Goal: Task Accomplishment & Management: Manage account settings

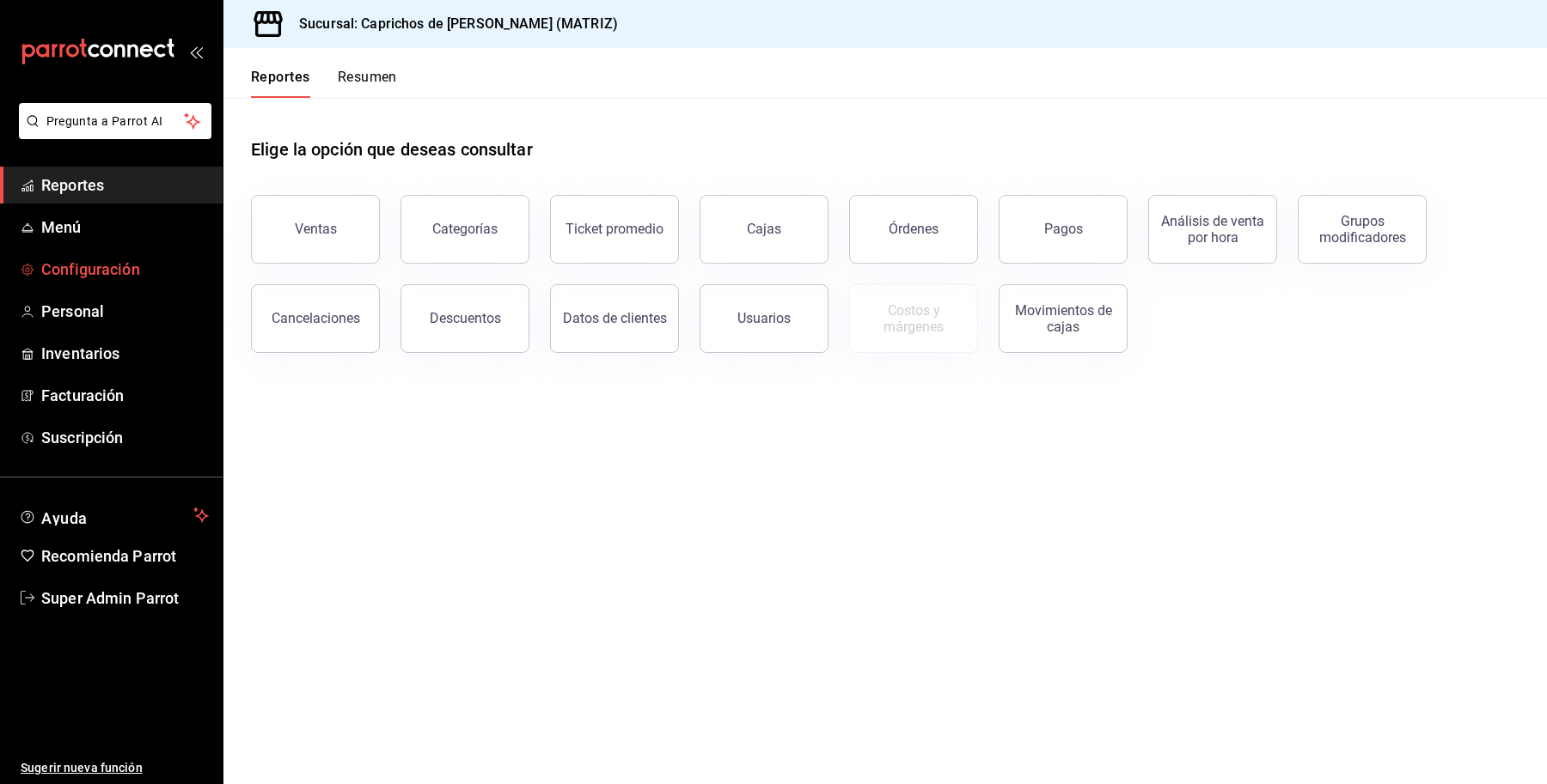
click at [96, 257] on span "Configuración" at bounding box center [125, 268] width 168 height 23
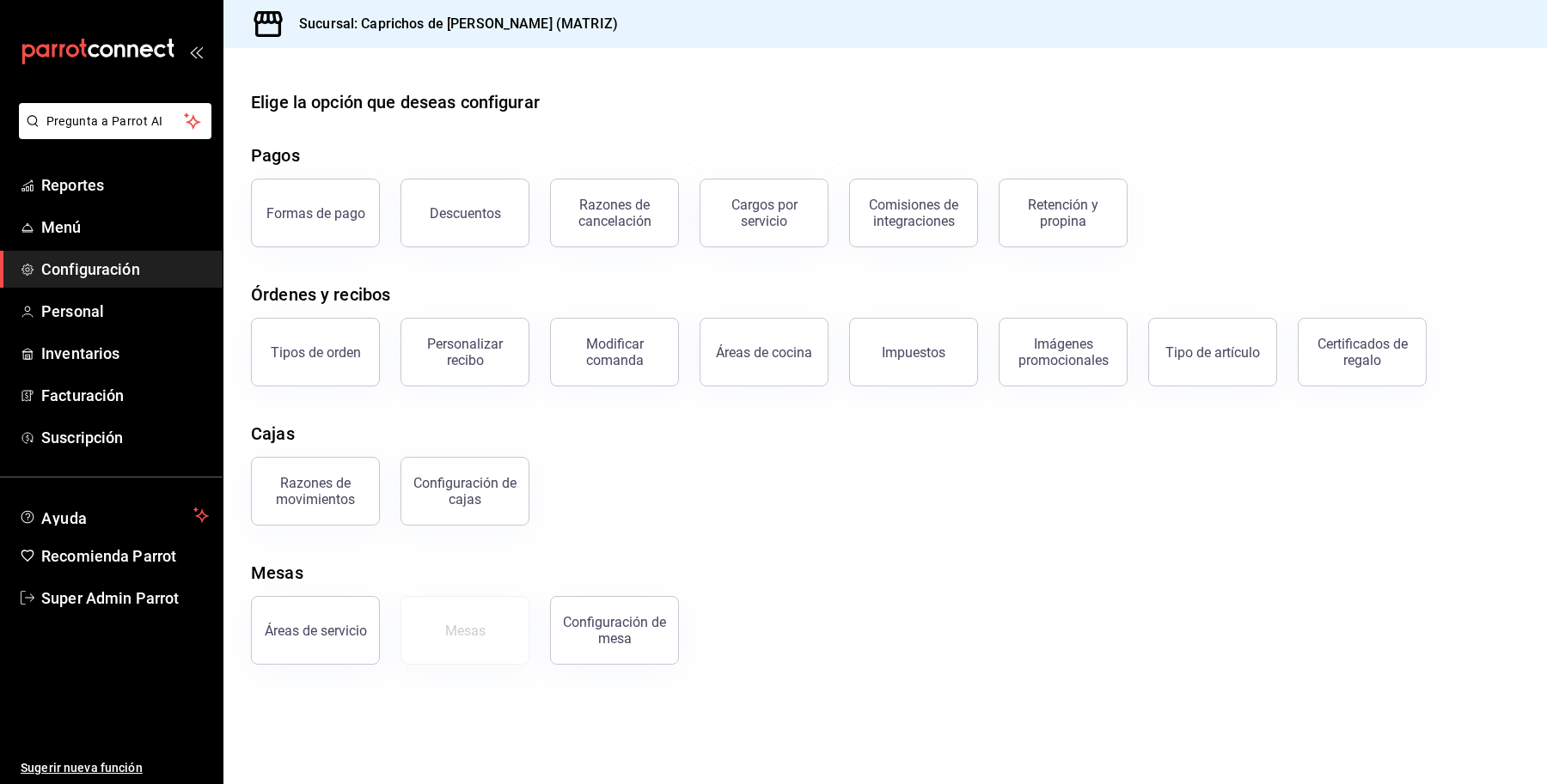
click at [965, 623] on div "Áreas de servicio Mesas Configuración [PERSON_NAME]" at bounding box center [875, 621] width 1289 height 89
click at [114, 582] on link "Super Admin Parrot" at bounding box center [111, 598] width 223 height 37
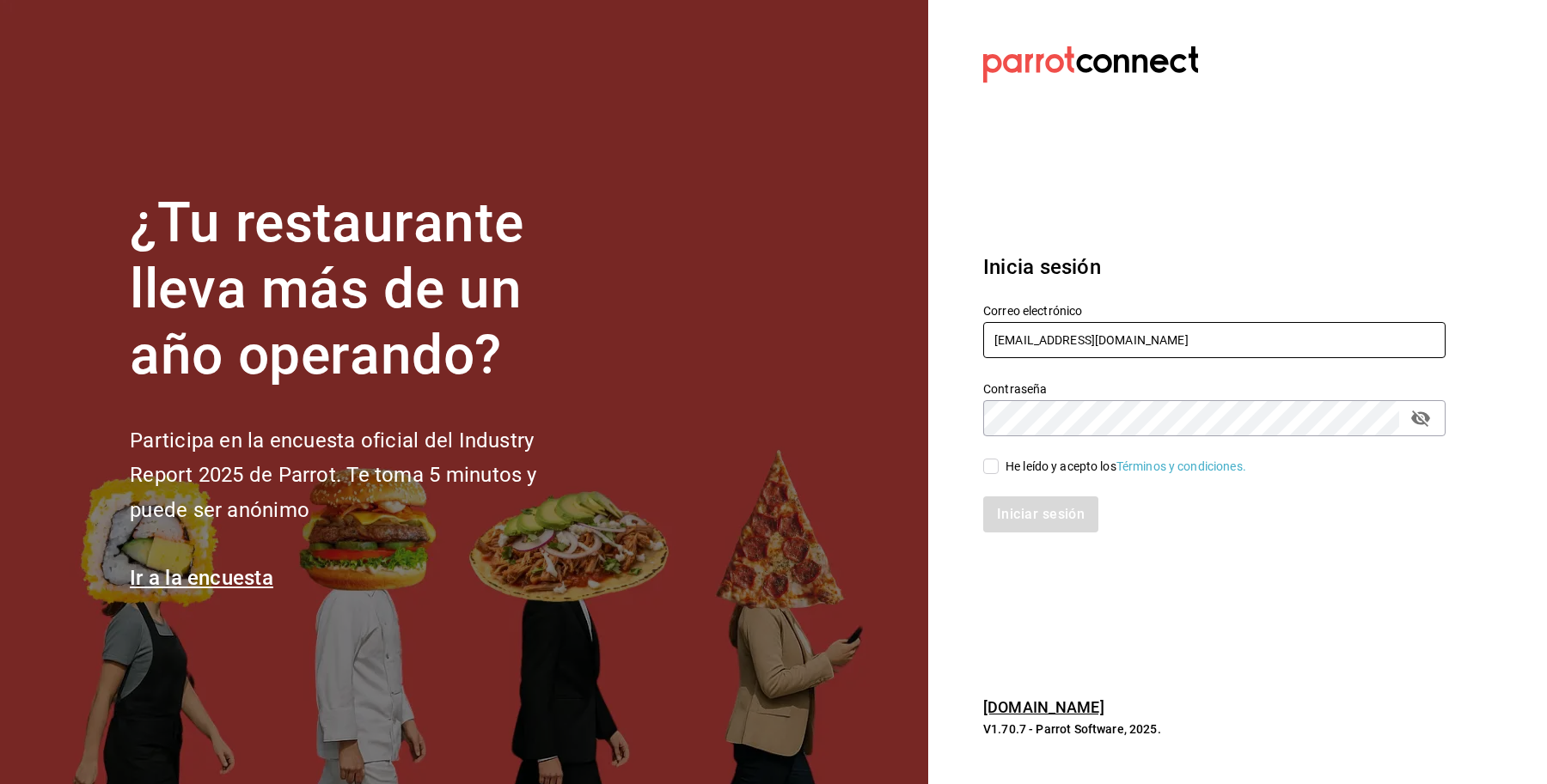
drag, startPoint x: 1209, startPoint y: 352, endPoint x: 1191, endPoint y: 350, distance: 18.1
click at [1192, 350] on input "caprichos@cun.com" at bounding box center [1215, 340] width 462 height 37
drag, startPoint x: 1184, startPoint y: 331, endPoint x: 802, endPoint y: 350, distance: 382.5
click at [802, 350] on div "¿Tu restaurante lleva más de un año operando? Participa en la encuesta oficial …" at bounding box center [774, 392] width 1547 height 784
drag, startPoint x: 1097, startPoint y: 320, endPoint x: 1084, endPoint y: 328, distance: 15.3
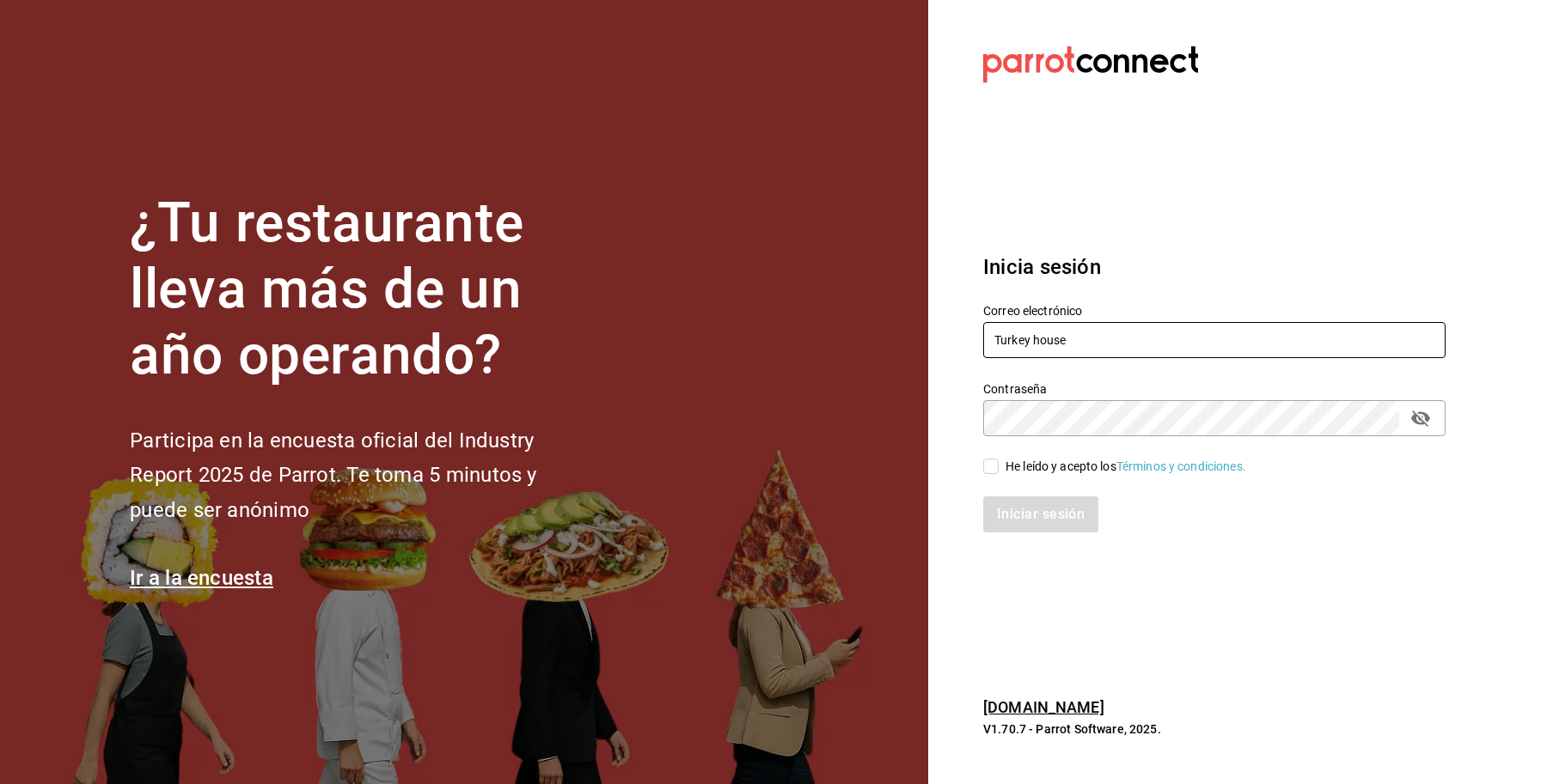
click at [1084, 328] on div "Correo electrónico Turkey house" at bounding box center [1215, 331] width 462 height 57
drag, startPoint x: 1085, startPoint y: 340, endPoint x: 959, endPoint y: 349, distance: 126.3
click at [959, 349] on section "Datos incorrectos. Verifica que tu Correo o Contraseña estén bien escritos. Ini…" at bounding box center [1207, 392] width 559 height 784
paste input "turkeyhouse@atizapan.com"
type input "turkeyhouse@atizapan.com"
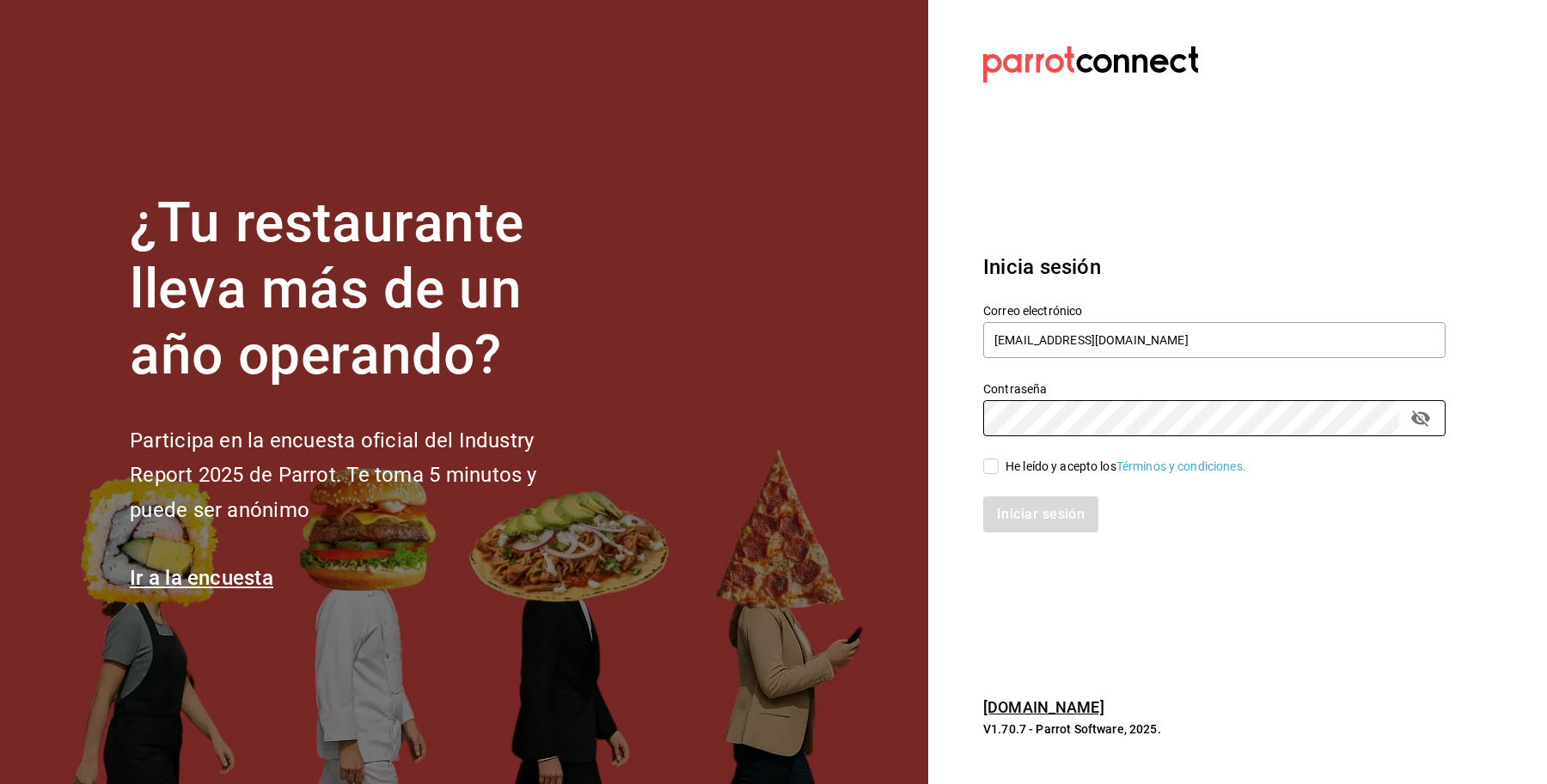
click at [865, 431] on div "¿Tu restaurante lleva más de un año operando? Participa en la encuesta oficial …" at bounding box center [774, 392] width 1547 height 784
click at [1019, 464] on div "He leído y acepto los Términos y condiciones." at bounding box center [1126, 467] width 241 height 18
click at [999, 464] on input "He leído y acepto los Términos y condiciones." at bounding box center [991, 466] width 16 height 16
checkbox input "true"
click at [1020, 527] on button "Iniciar sesión" at bounding box center [1042, 515] width 117 height 37
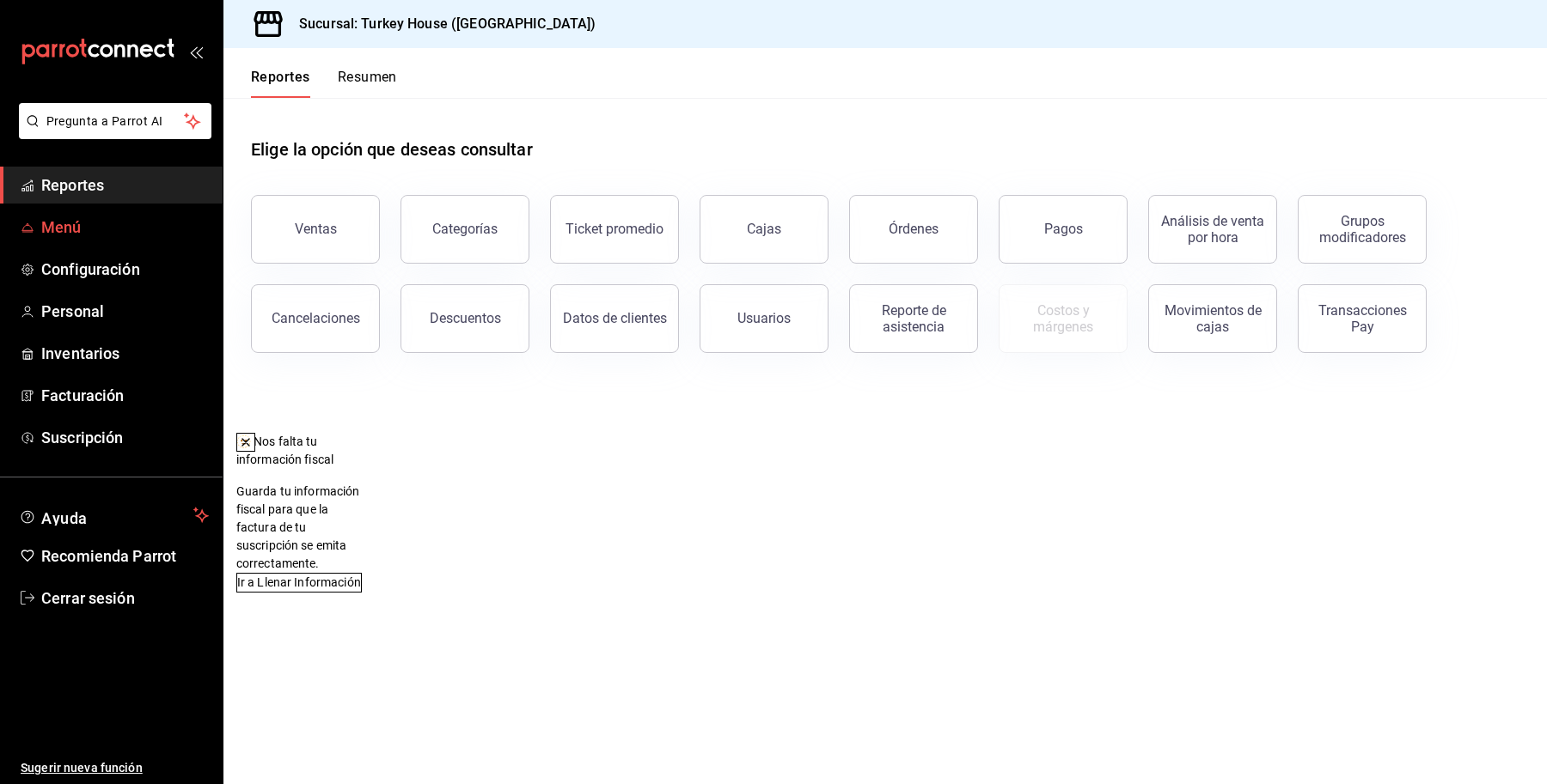
click at [66, 229] on span "Menú" at bounding box center [125, 226] width 168 height 23
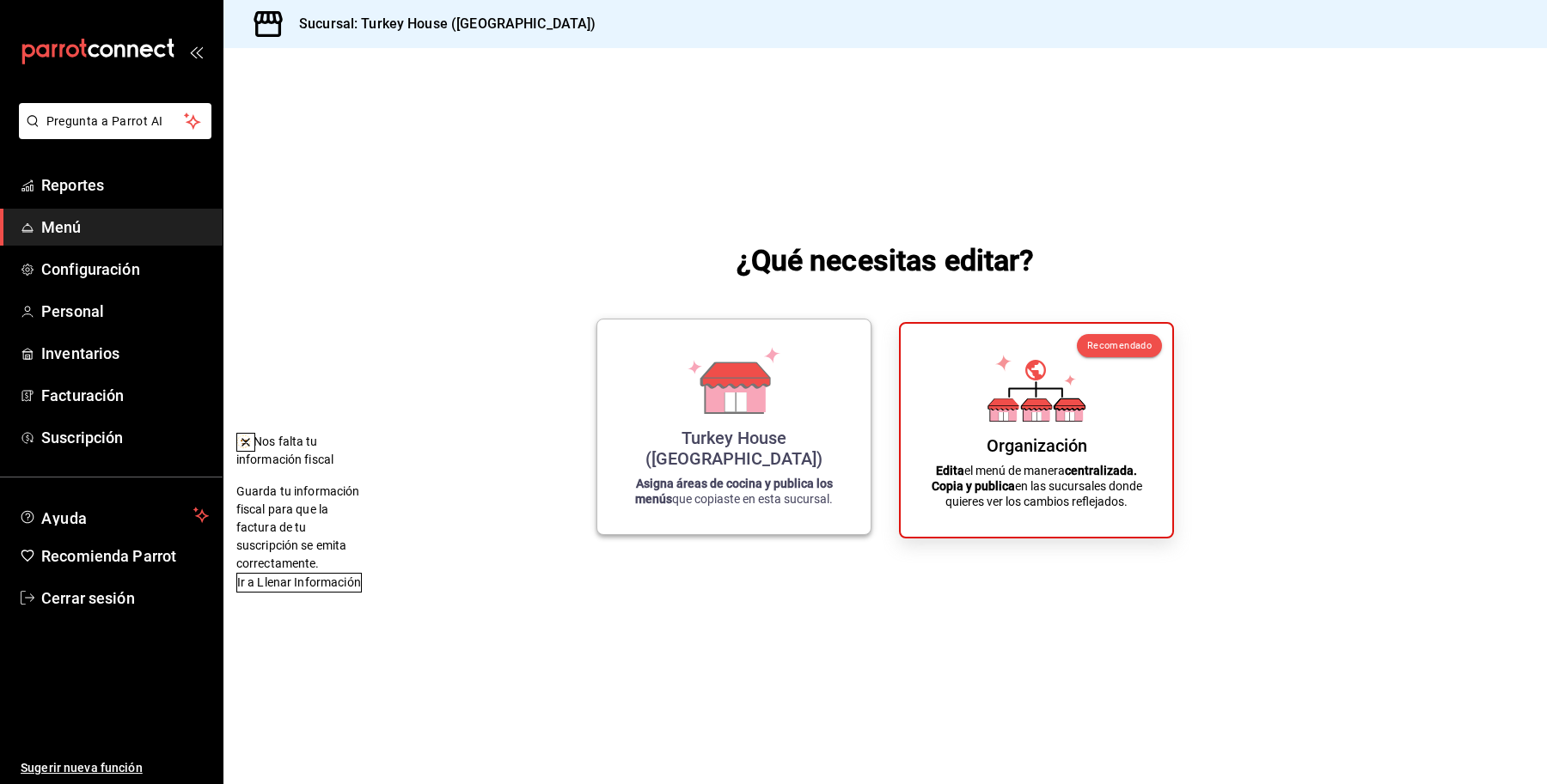
click at [752, 443] on div "Turkey House (Atizapan) Asigna áreas de cocina y publica los menús que copiaste…" at bounding box center [734, 426] width 232 height 187
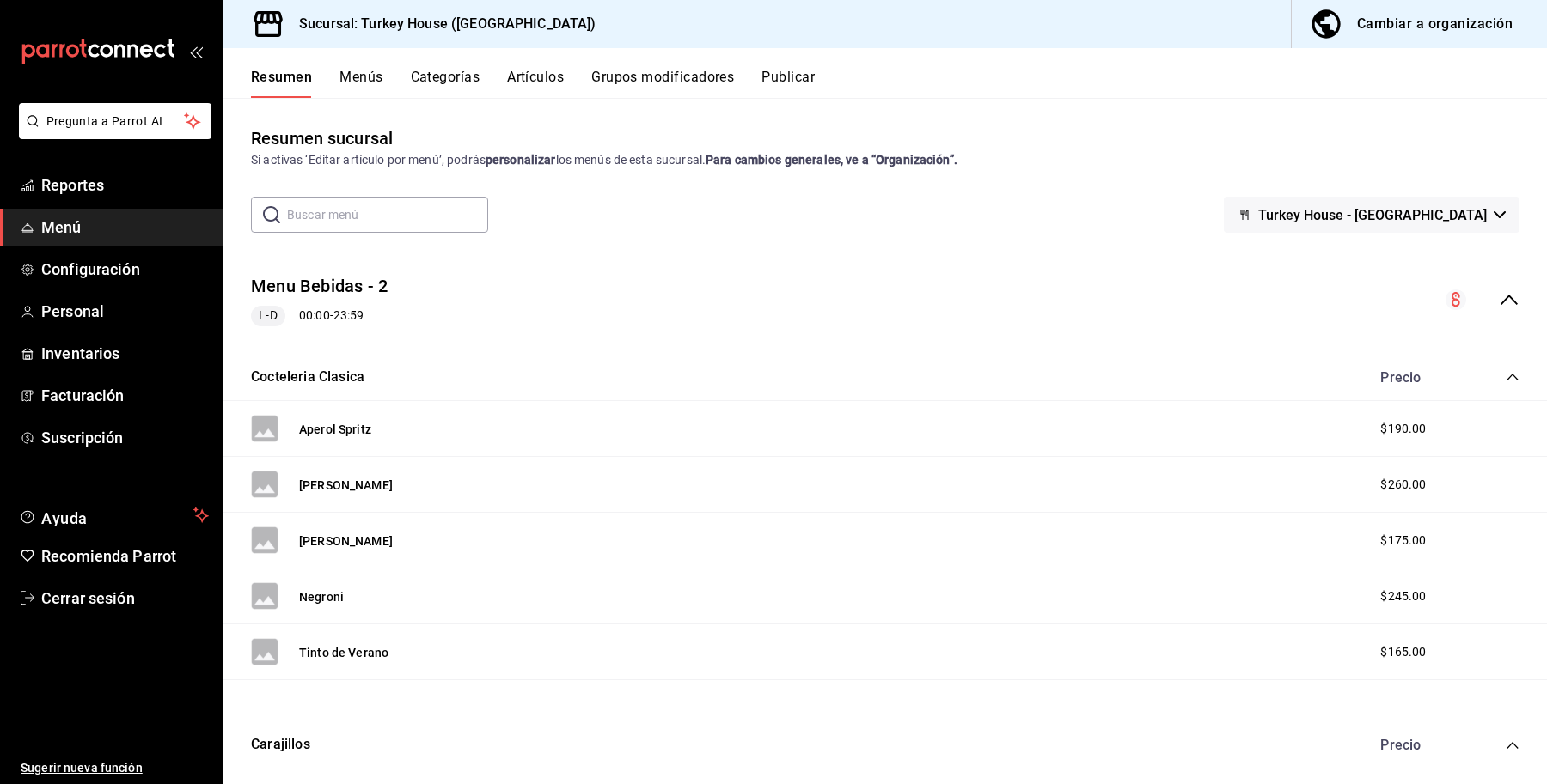
click at [359, 66] on div "Resumen Menús Categorías Artículos Grupos modificadores Publicar" at bounding box center [885, 73] width 1323 height 50
click at [357, 78] on button "Menús" at bounding box center [361, 83] width 43 height 29
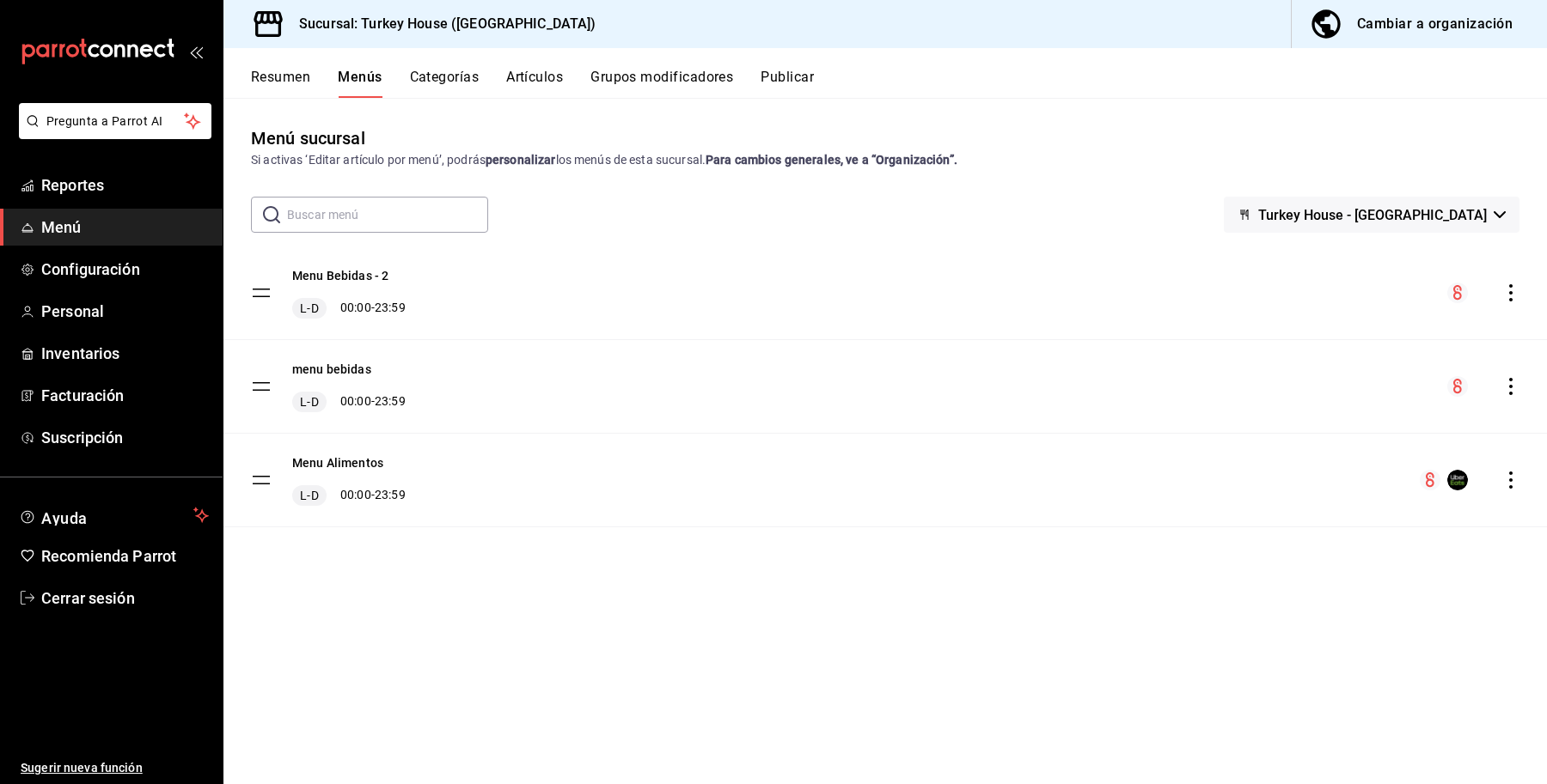
click at [1511, 285] on icon "actions" at bounding box center [1511, 293] width 4 height 17
click at [1372, 375] on span "Eliminar menú y contenido relacionado" at bounding box center [1375, 368] width 210 height 18
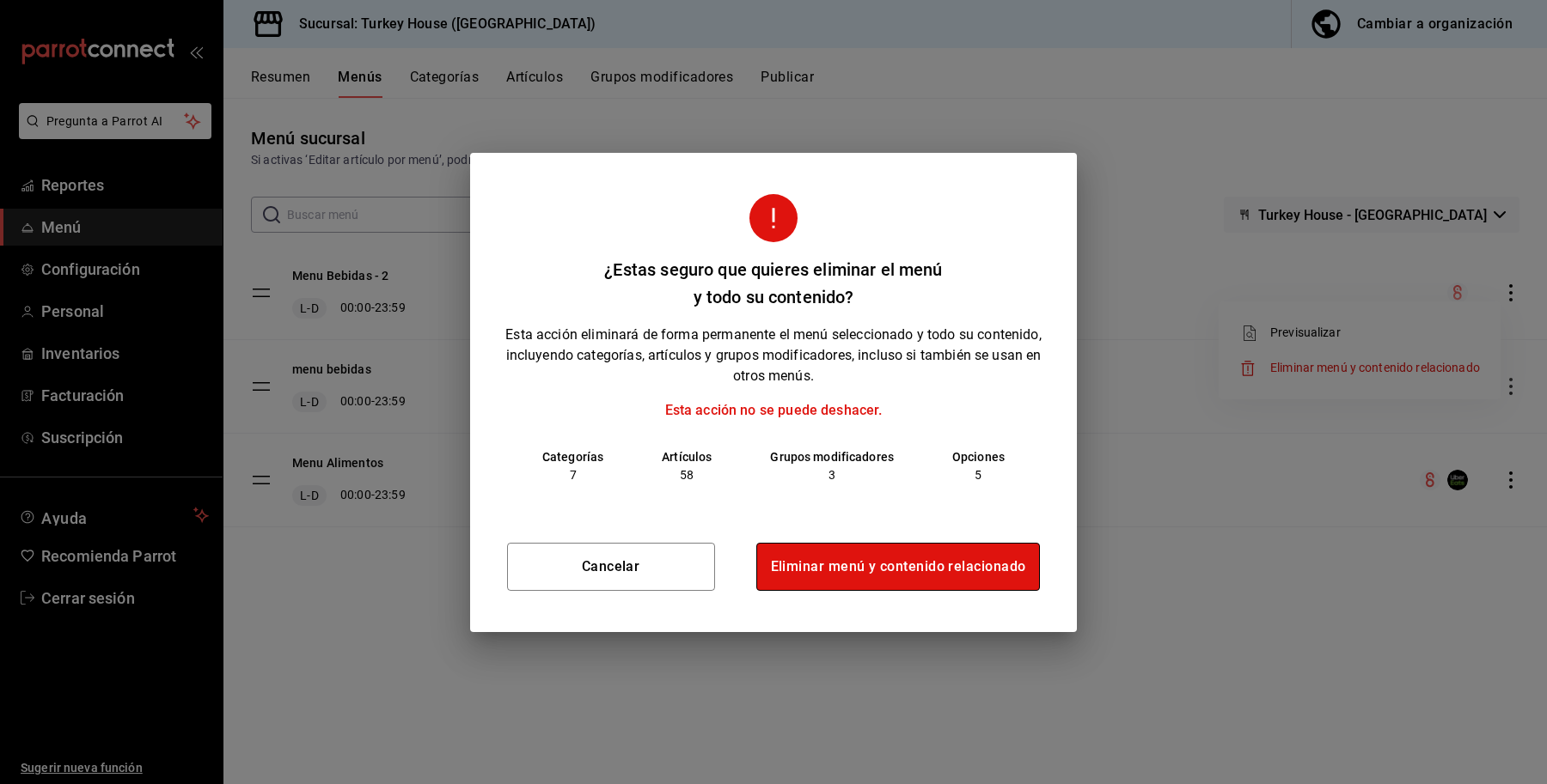
click at [845, 571] on button "Eliminar menú y contenido relacionado" at bounding box center [899, 567] width 285 height 48
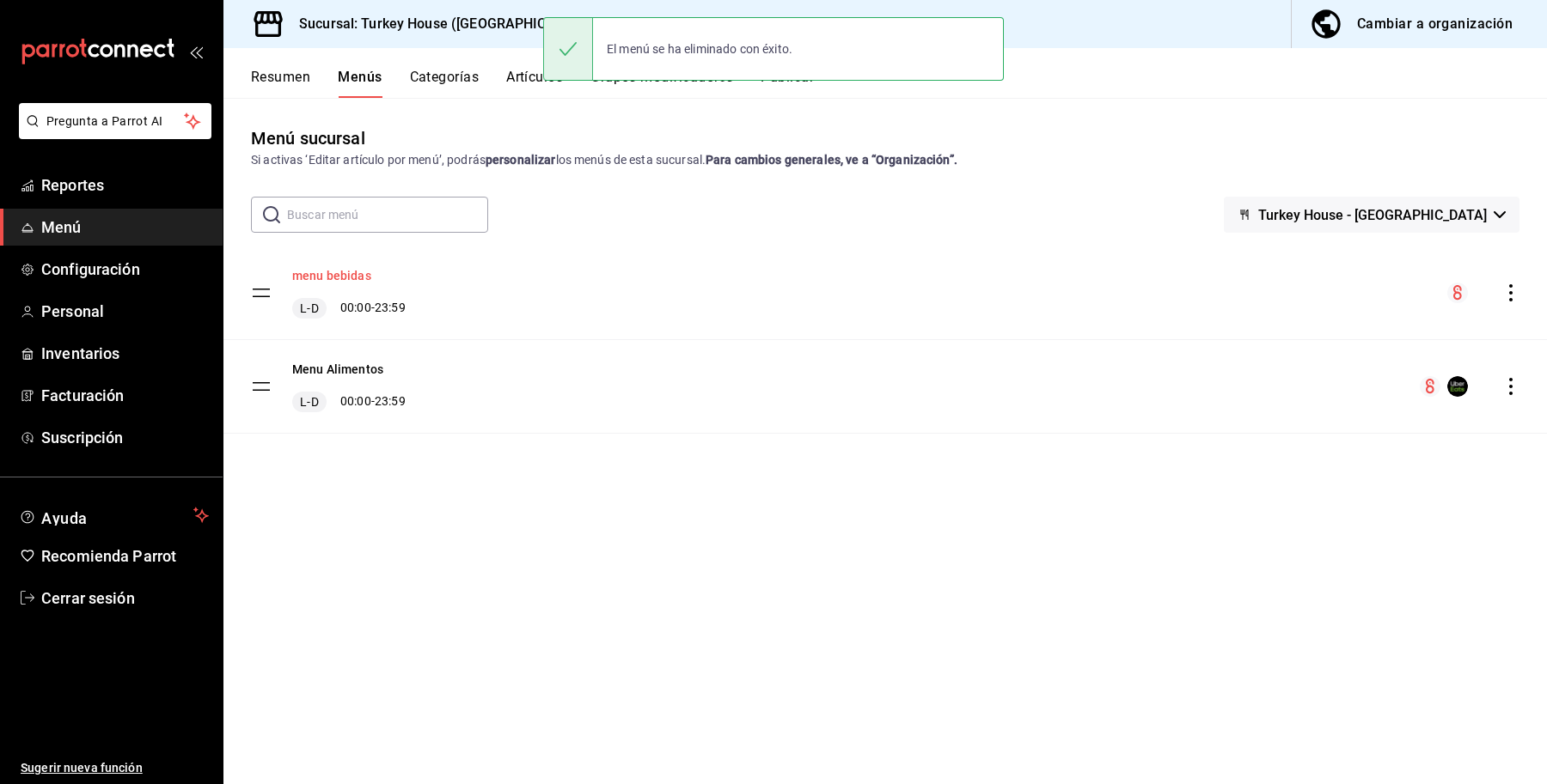
click at [341, 280] on button "menu bebidas" at bounding box center [332, 276] width 79 height 17
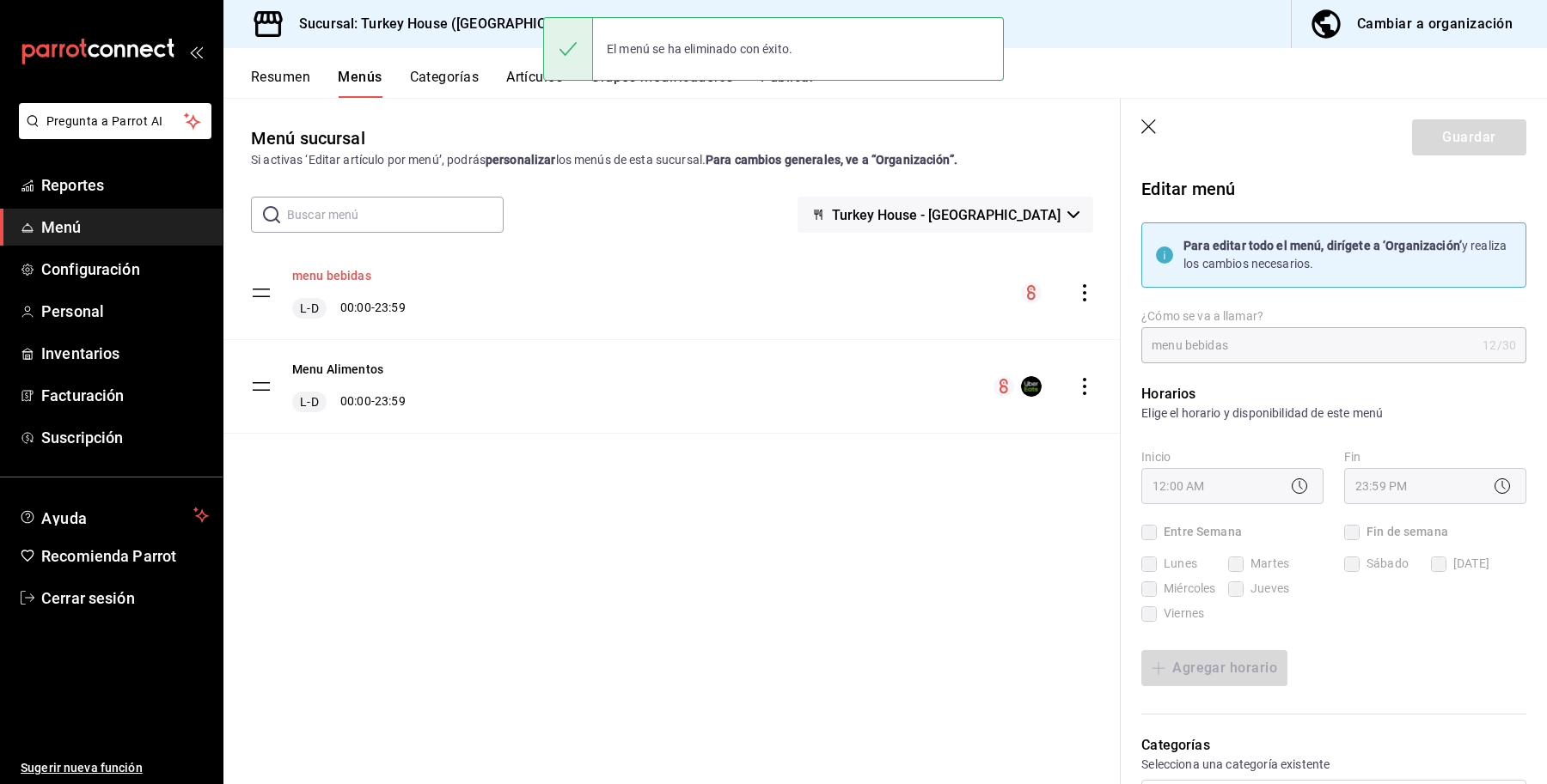
checkbox input "true"
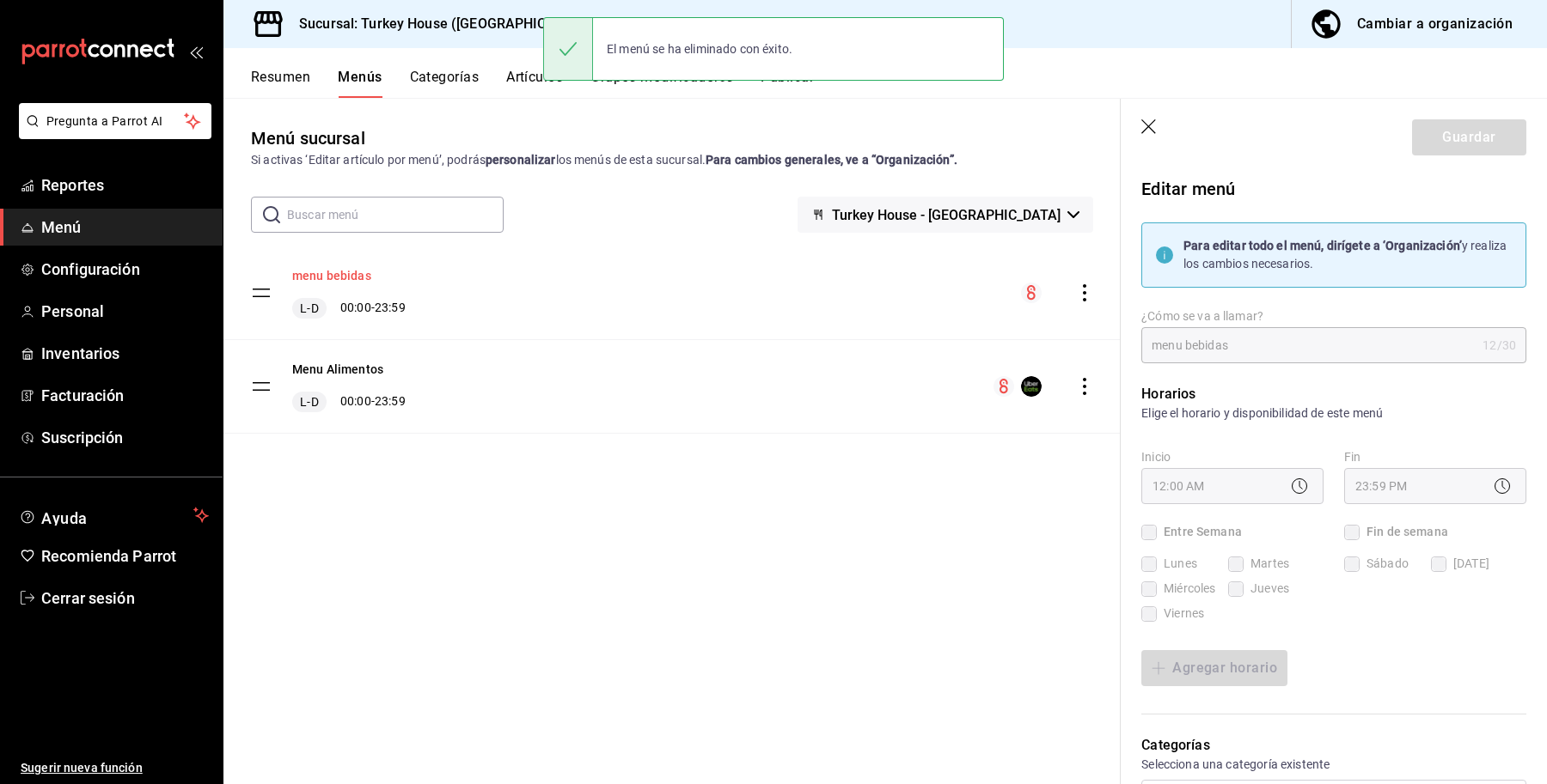
checkbox input "true"
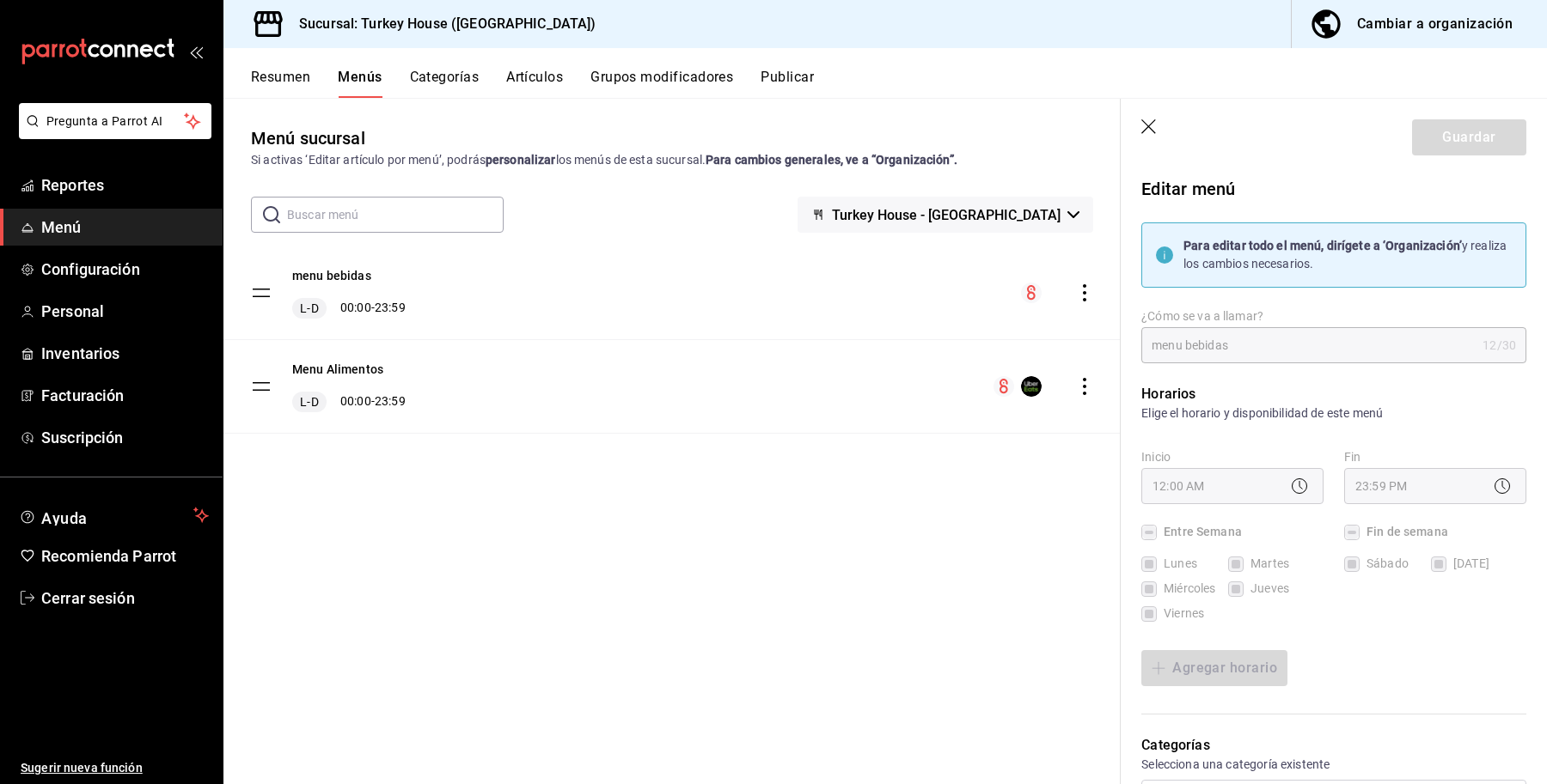
scroll to position [430, 0]
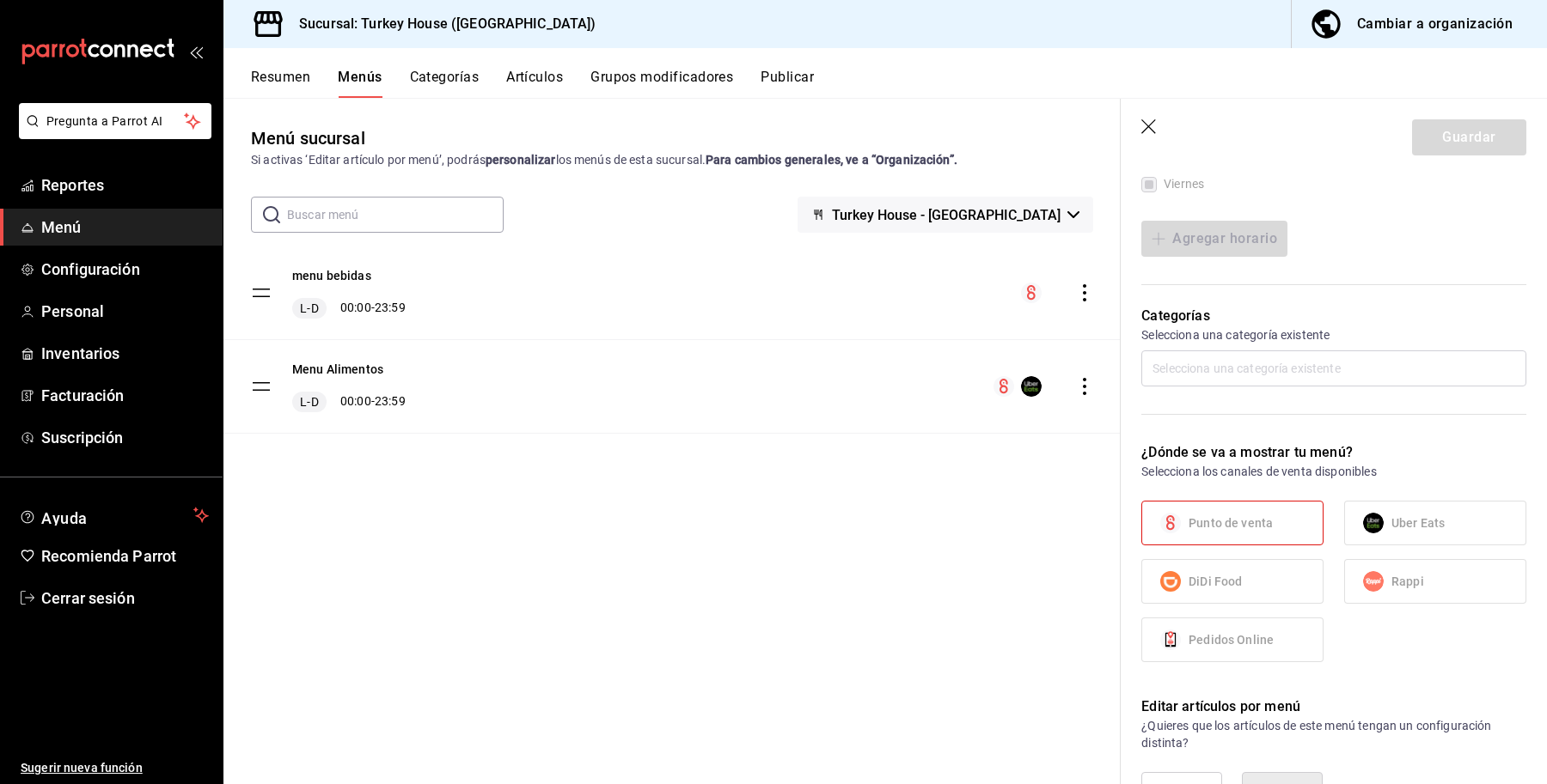
click at [1149, 131] on icon "button" at bounding box center [1150, 128] width 17 height 17
checkbox input "false"
type input "1758928781516"
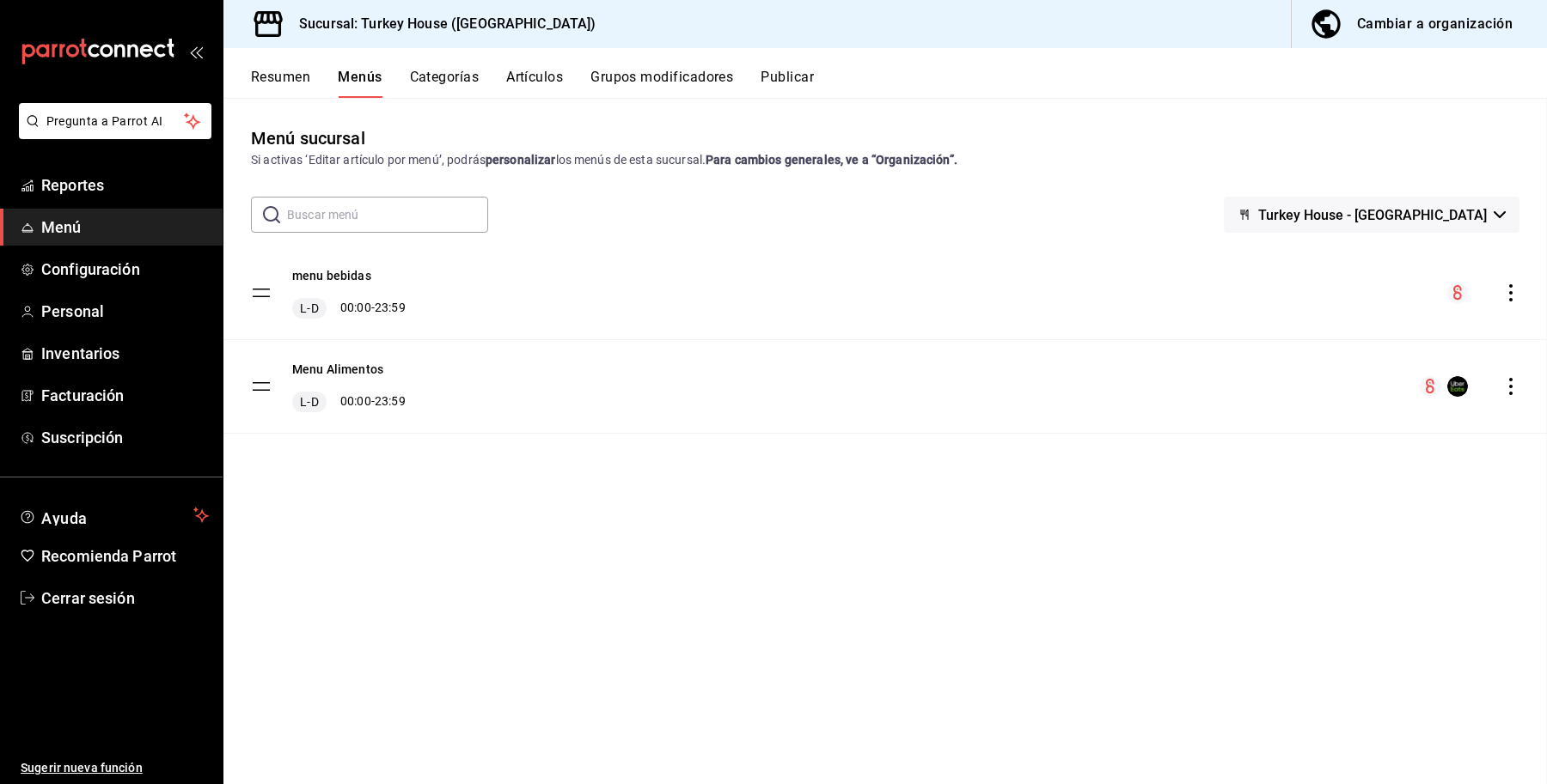
checkbox input "false"
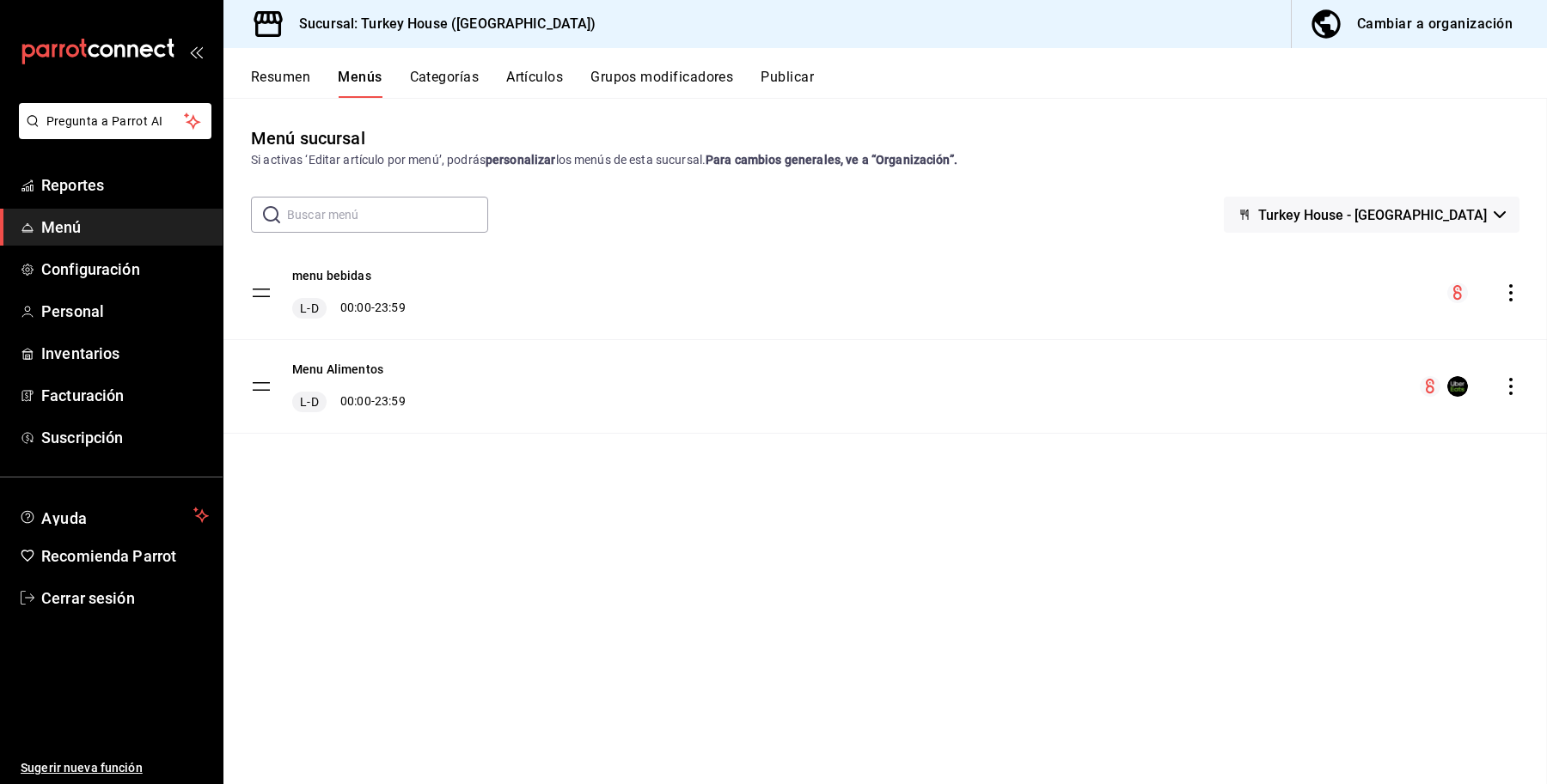
checkbox input "false"
click at [795, 604] on div "Menú sucursal Si activas ‘Editar artículo por menú’, podrás personalizar los me…" at bounding box center [885, 454] width 1323 height 658
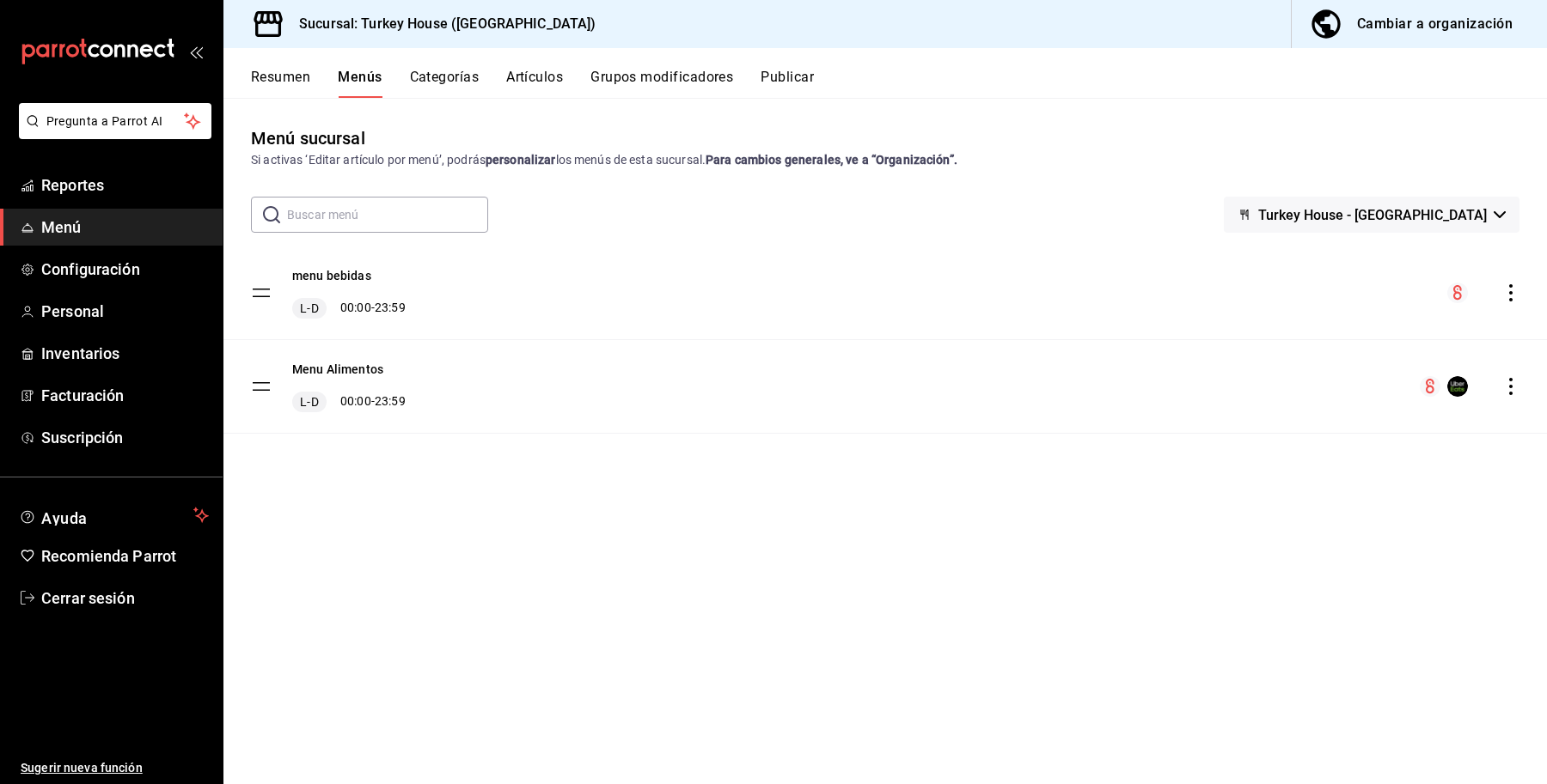
click at [1510, 289] on icon "actions" at bounding box center [1510, 293] width 17 height 17
click at [1331, 372] on span "Eliminar menú y contenido relacionado" at bounding box center [1375, 367] width 210 height 14
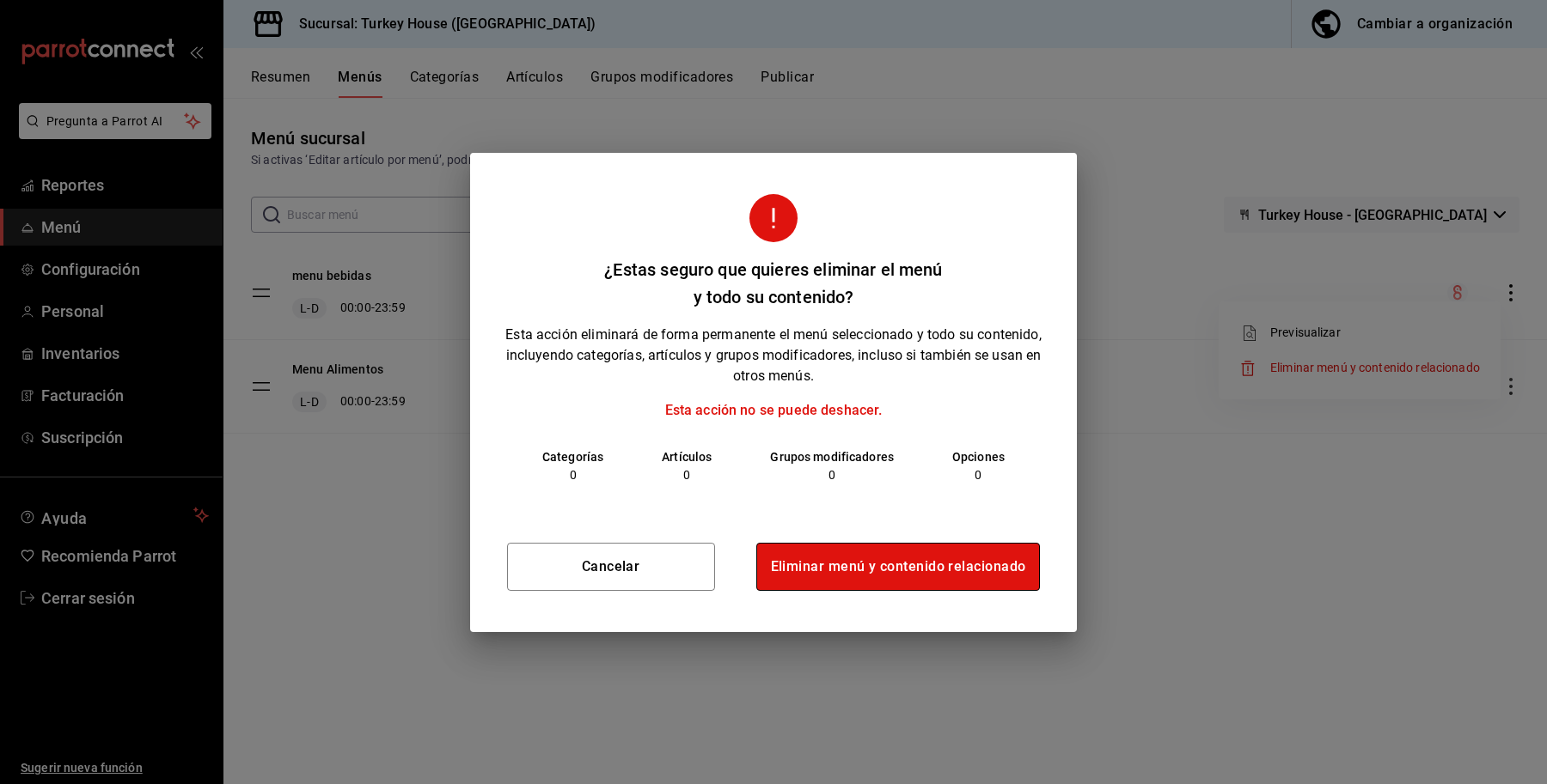
click at [868, 568] on button "Eliminar menú y contenido relacionado" at bounding box center [899, 567] width 285 height 48
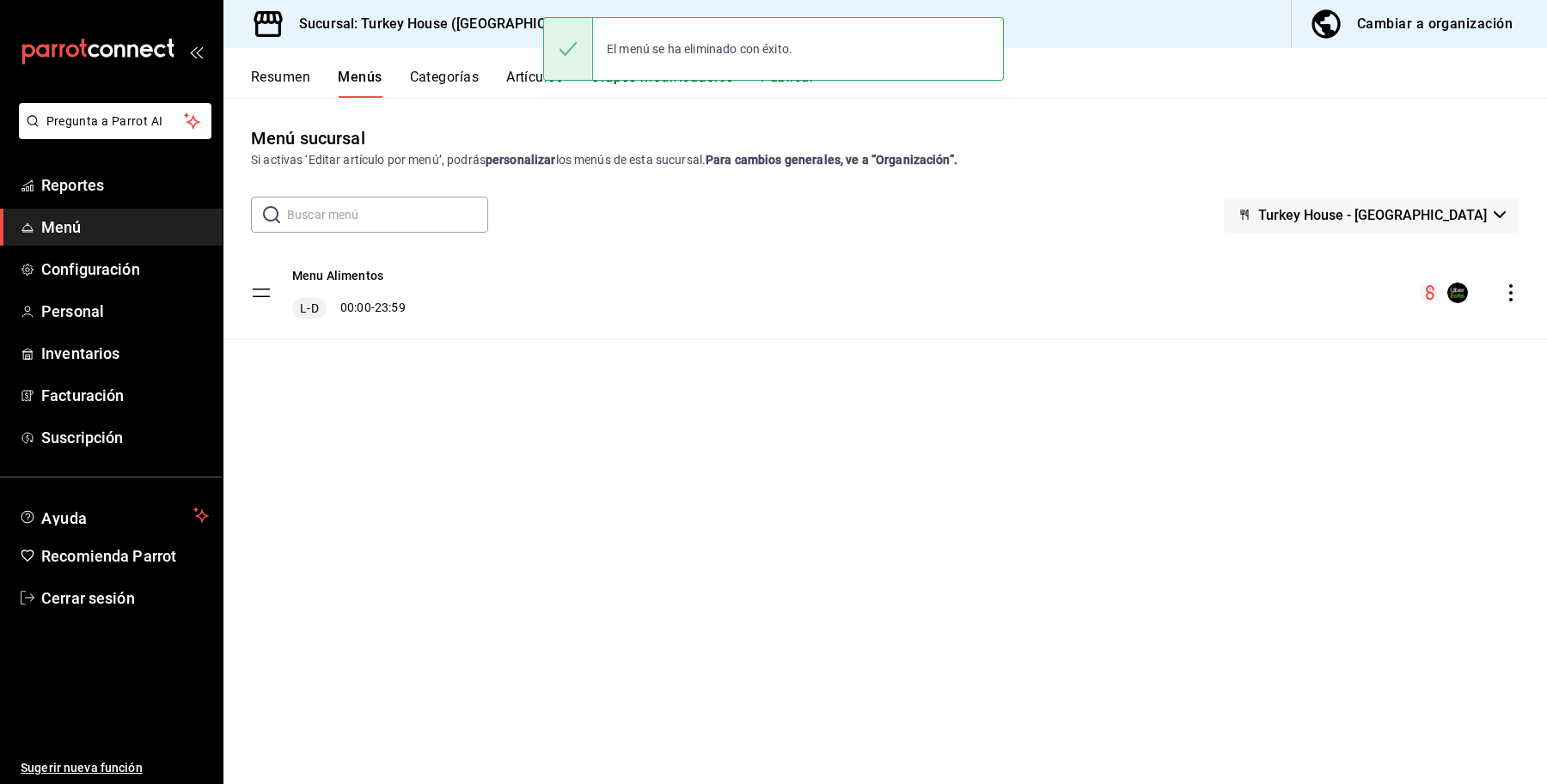
click at [1419, 33] on div "Cambiar a organización" at bounding box center [1435, 24] width 155 height 24
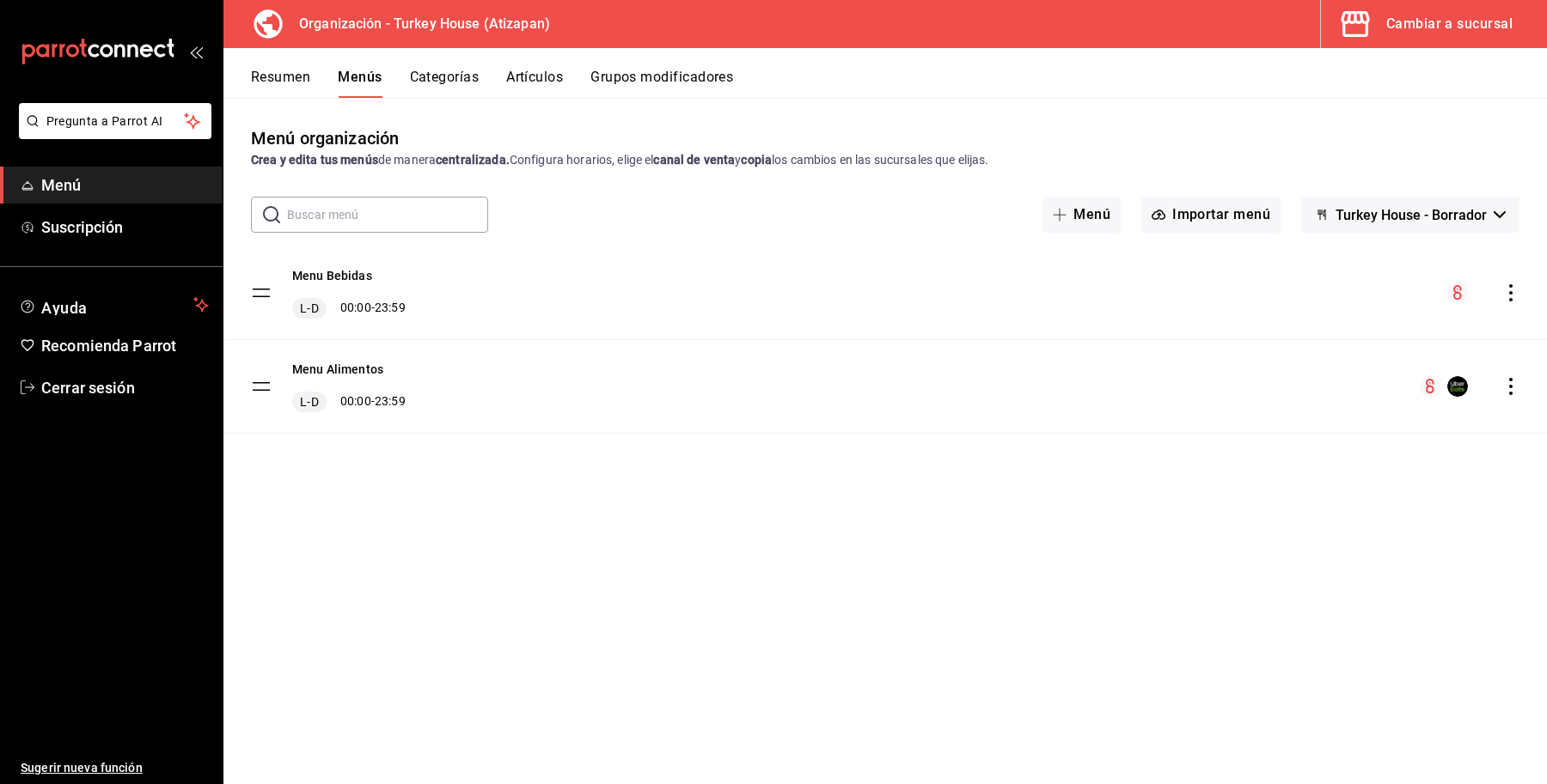
click at [1511, 292] on icon "actions" at bounding box center [1511, 293] width 4 height 17
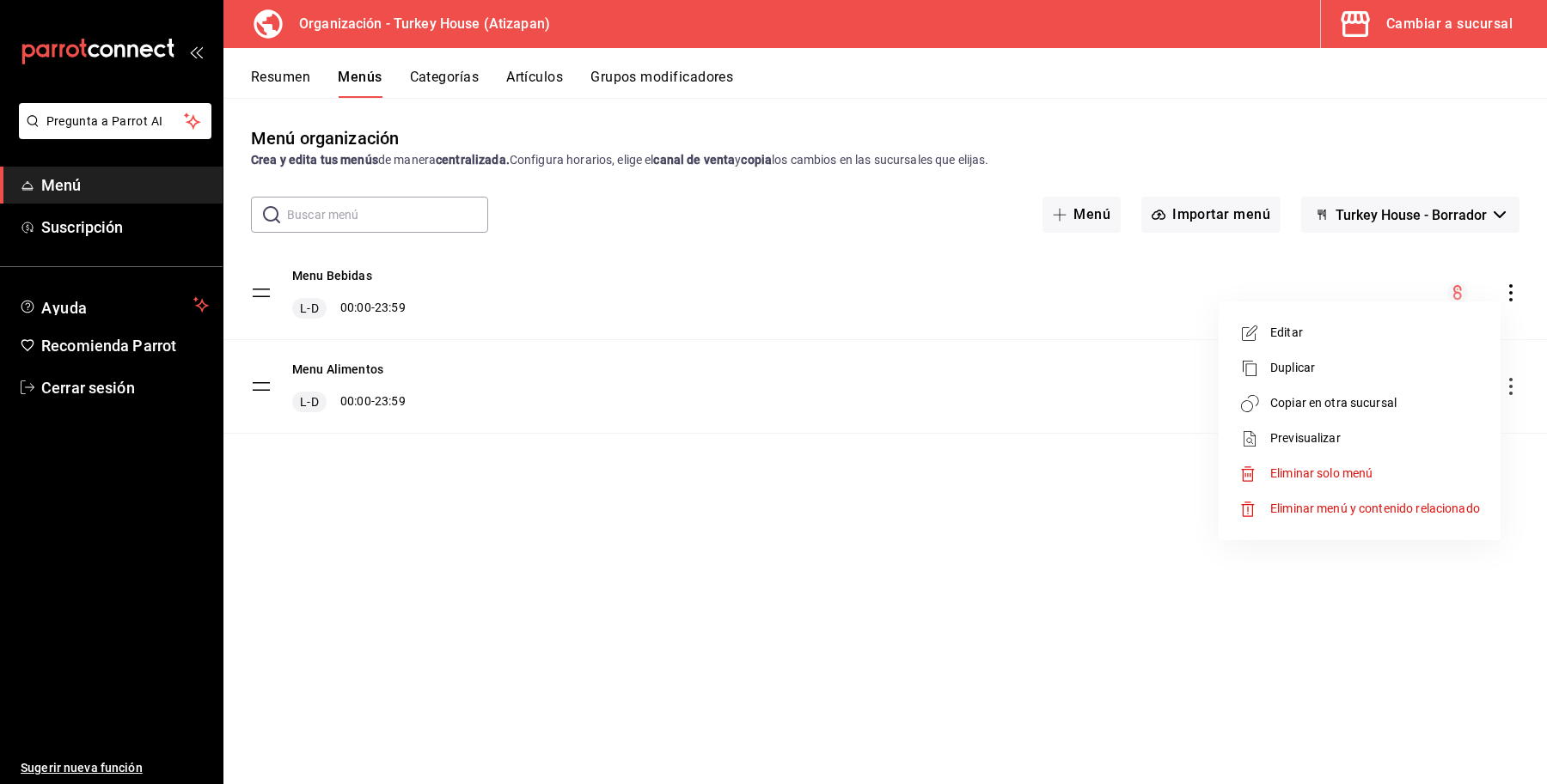
click at [1363, 408] on span "Copiar en otra sucursal" at bounding box center [1375, 403] width 210 height 18
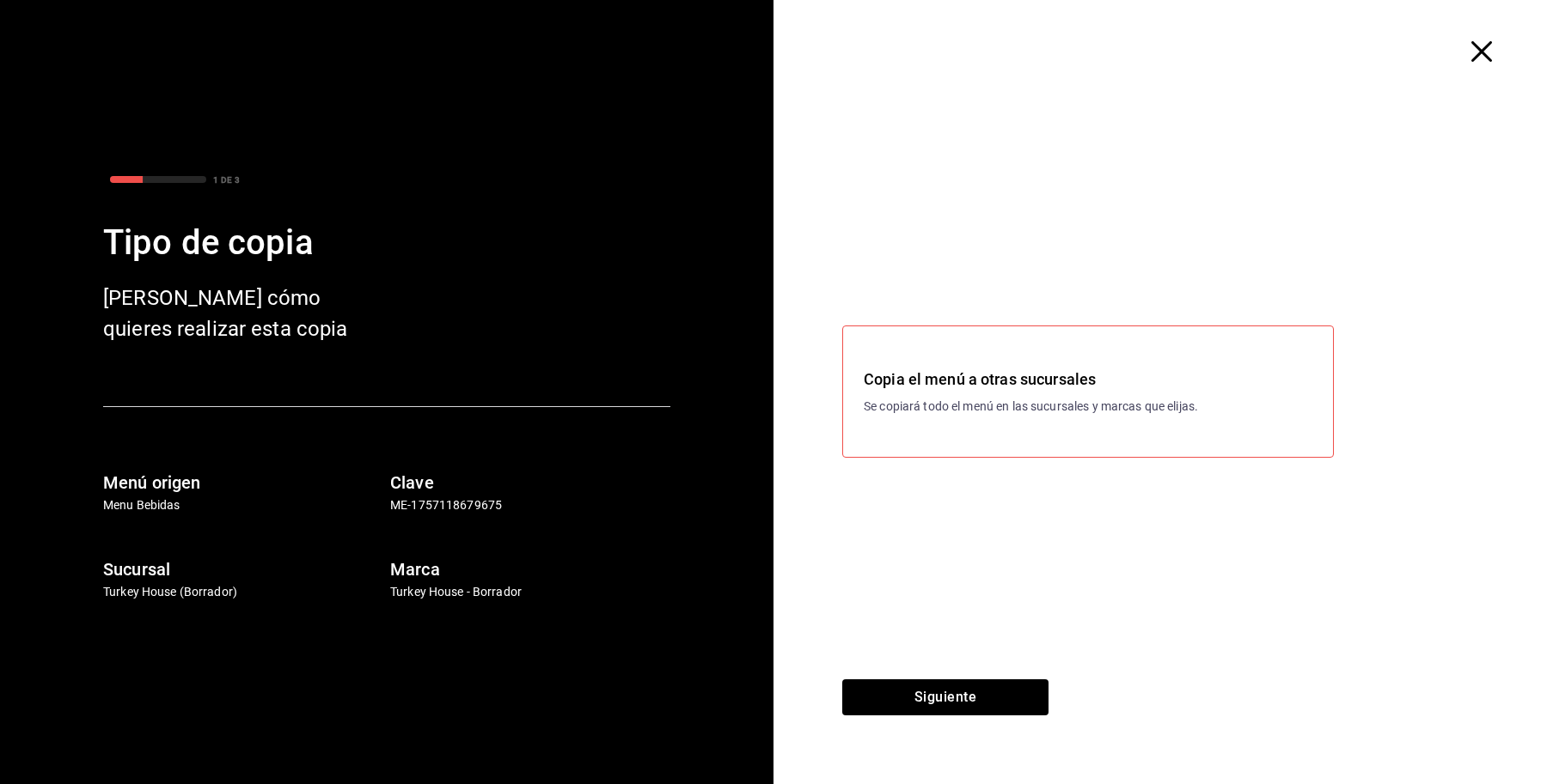
click at [970, 345] on div "Copia el menú a otras sucursales Se copiará todo el menú en las sucursales y ma…" at bounding box center [1088, 392] width 491 height 132
click at [1005, 372] on h3 "Copia el menú a otras sucursales" at bounding box center [1088, 379] width 448 height 23
click at [954, 697] on button "Siguiente" at bounding box center [945, 697] width 206 height 37
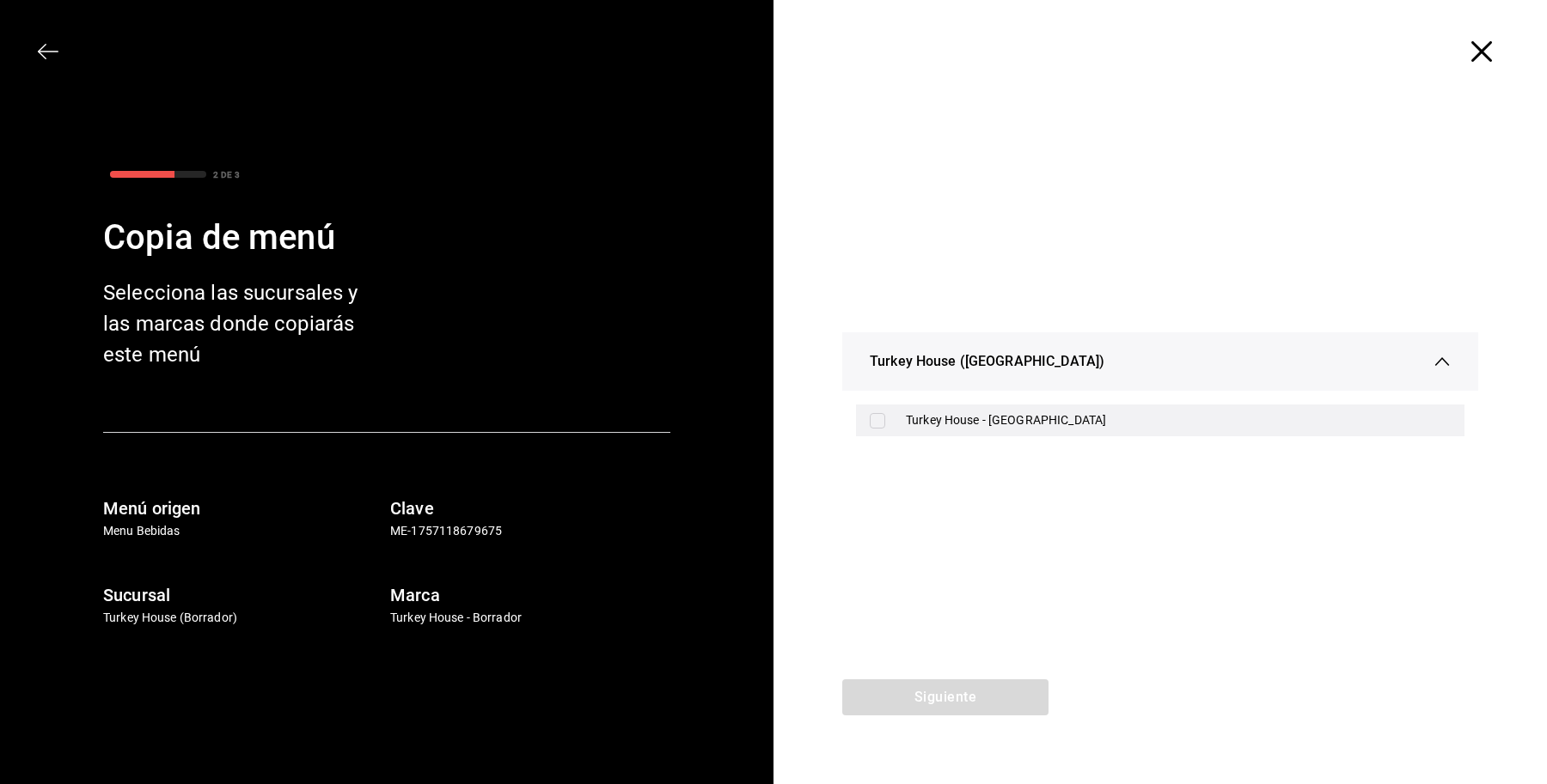
click at [882, 425] on input "checkbox" at bounding box center [877, 421] width 16 height 16
checkbox input "true"
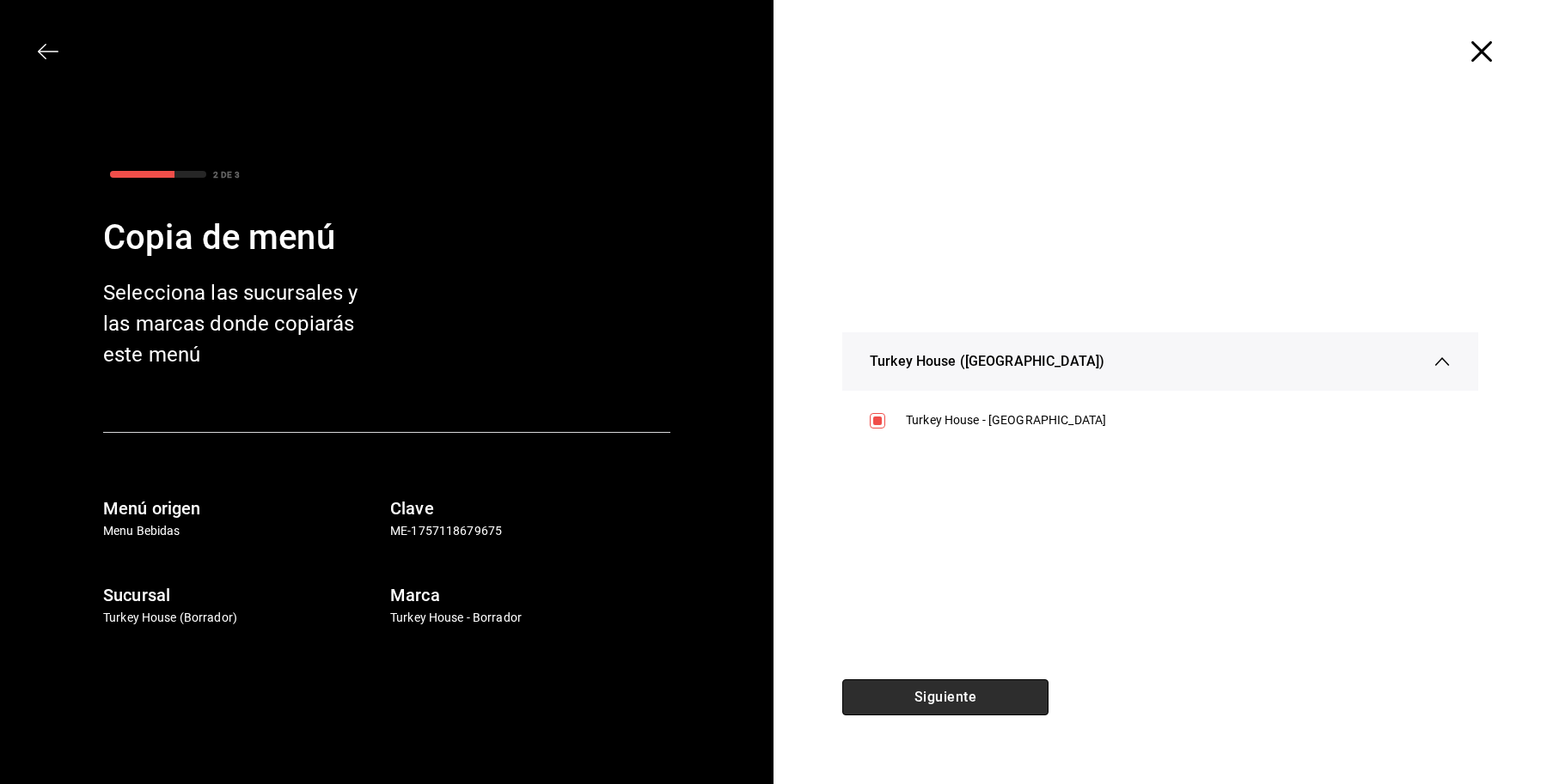
click at [924, 709] on button "Siguiente" at bounding box center [945, 697] width 206 height 37
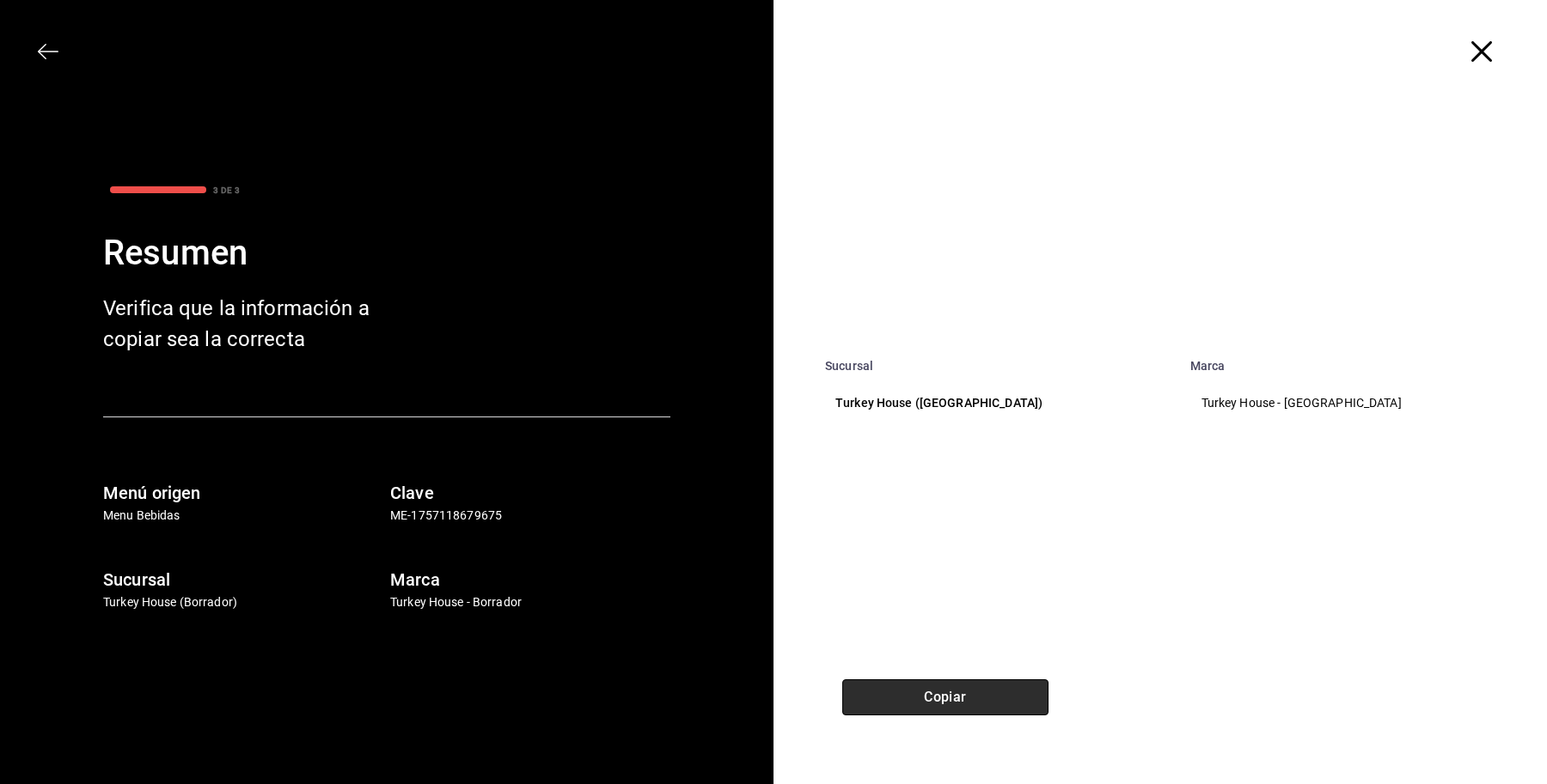
click at [963, 705] on button "Copiar" at bounding box center [945, 697] width 206 height 37
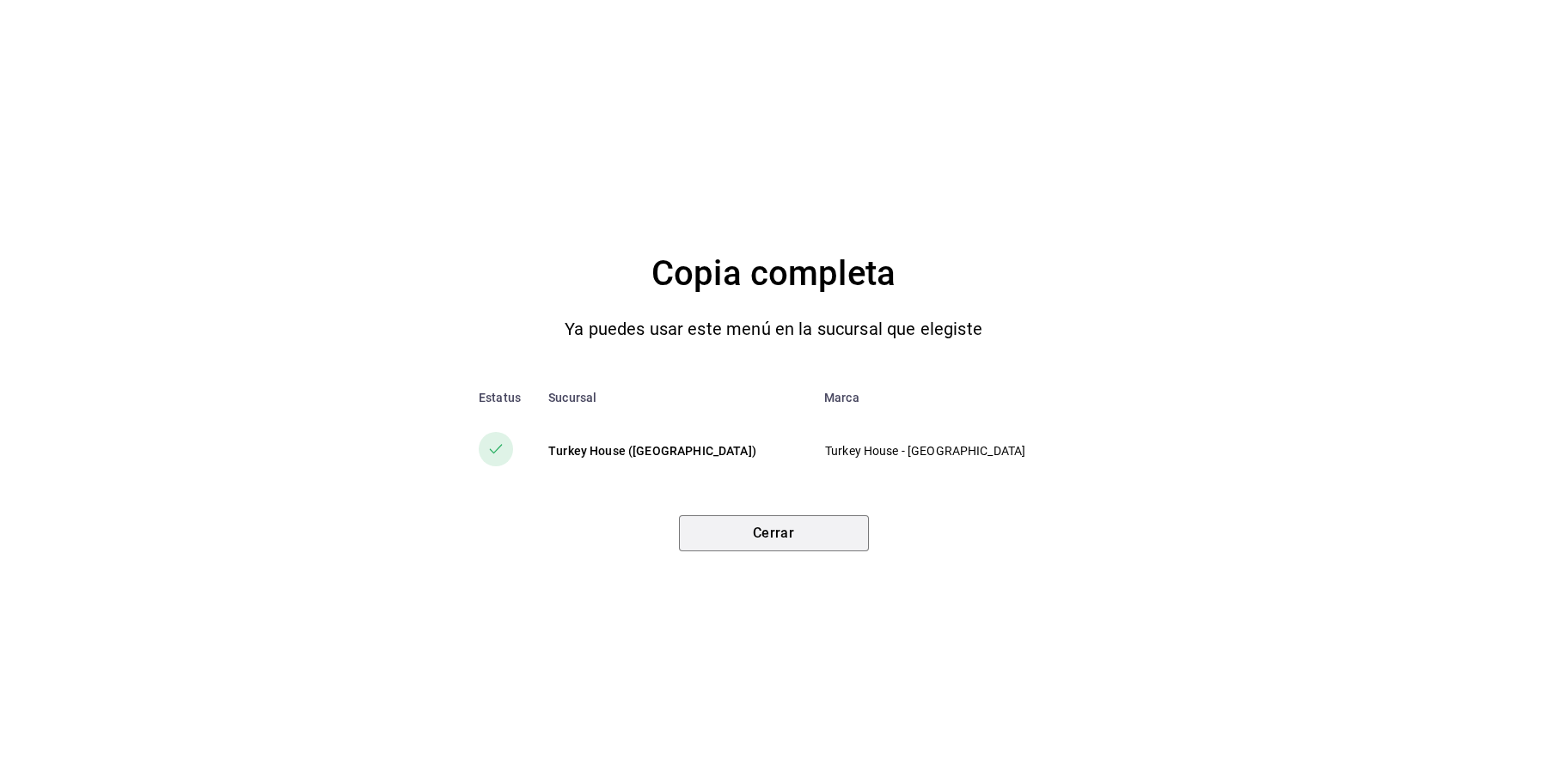
click at [776, 550] on button "Cerrar" at bounding box center [774, 534] width 190 height 37
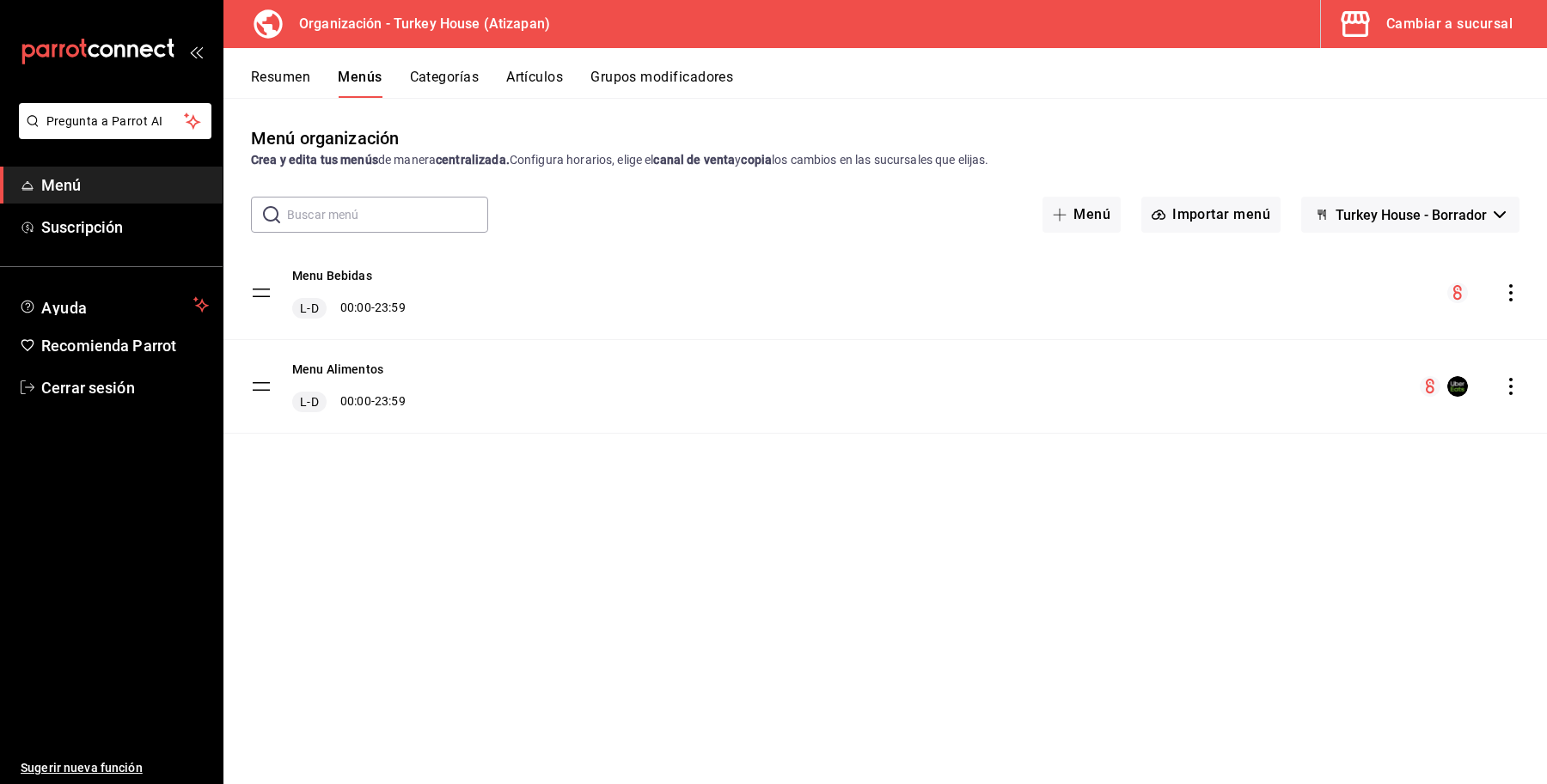
click at [697, 616] on div "Menú organización Crea y edita tus menús de manera centralizada. Configura hora…" at bounding box center [885, 454] width 1323 height 658
click at [1434, 40] on button "Cambiar a sucursal" at bounding box center [1427, 24] width 212 height 48
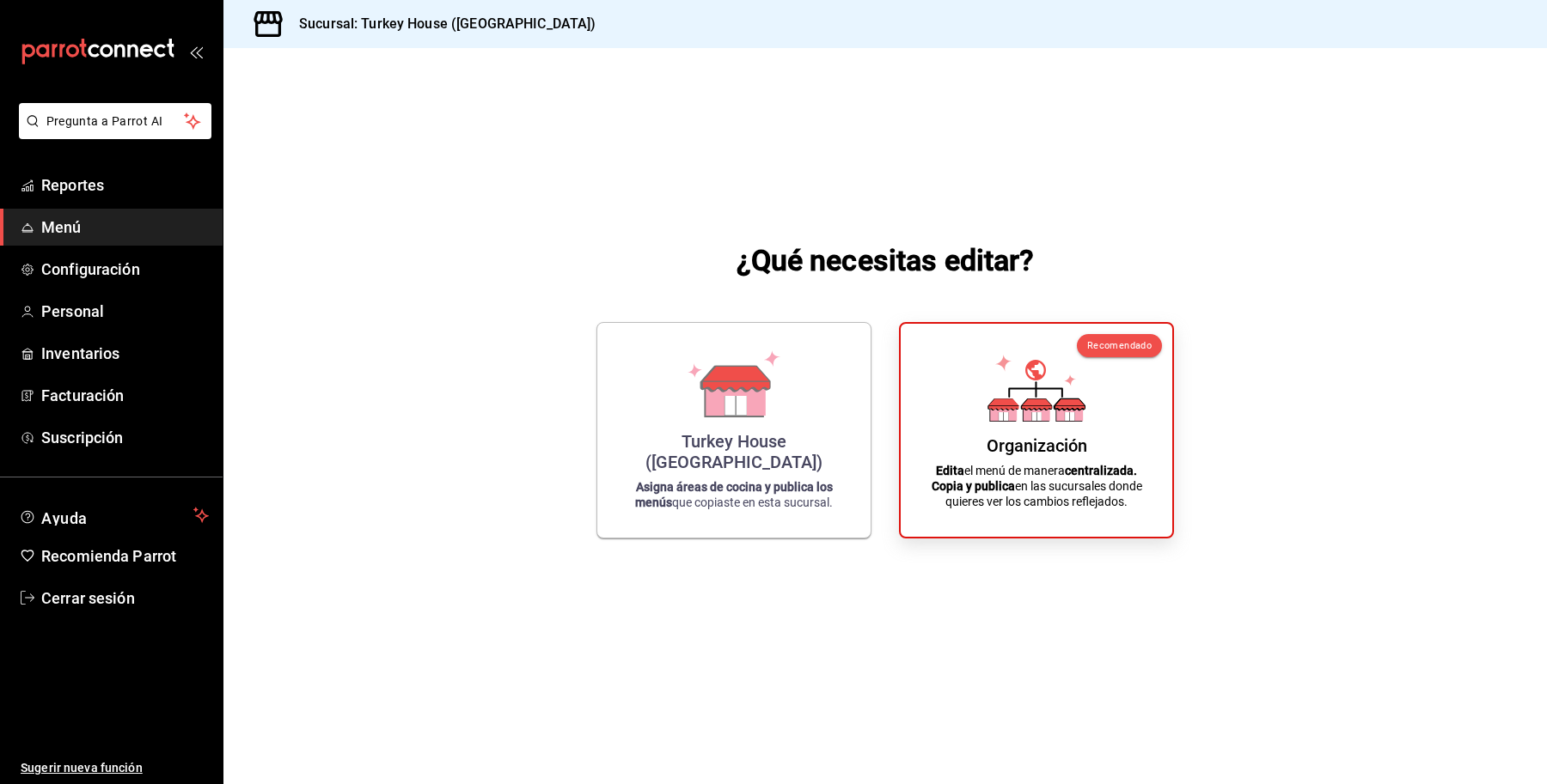
click at [736, 415] on icon at bounding box center [736, 405] width 0 height 19
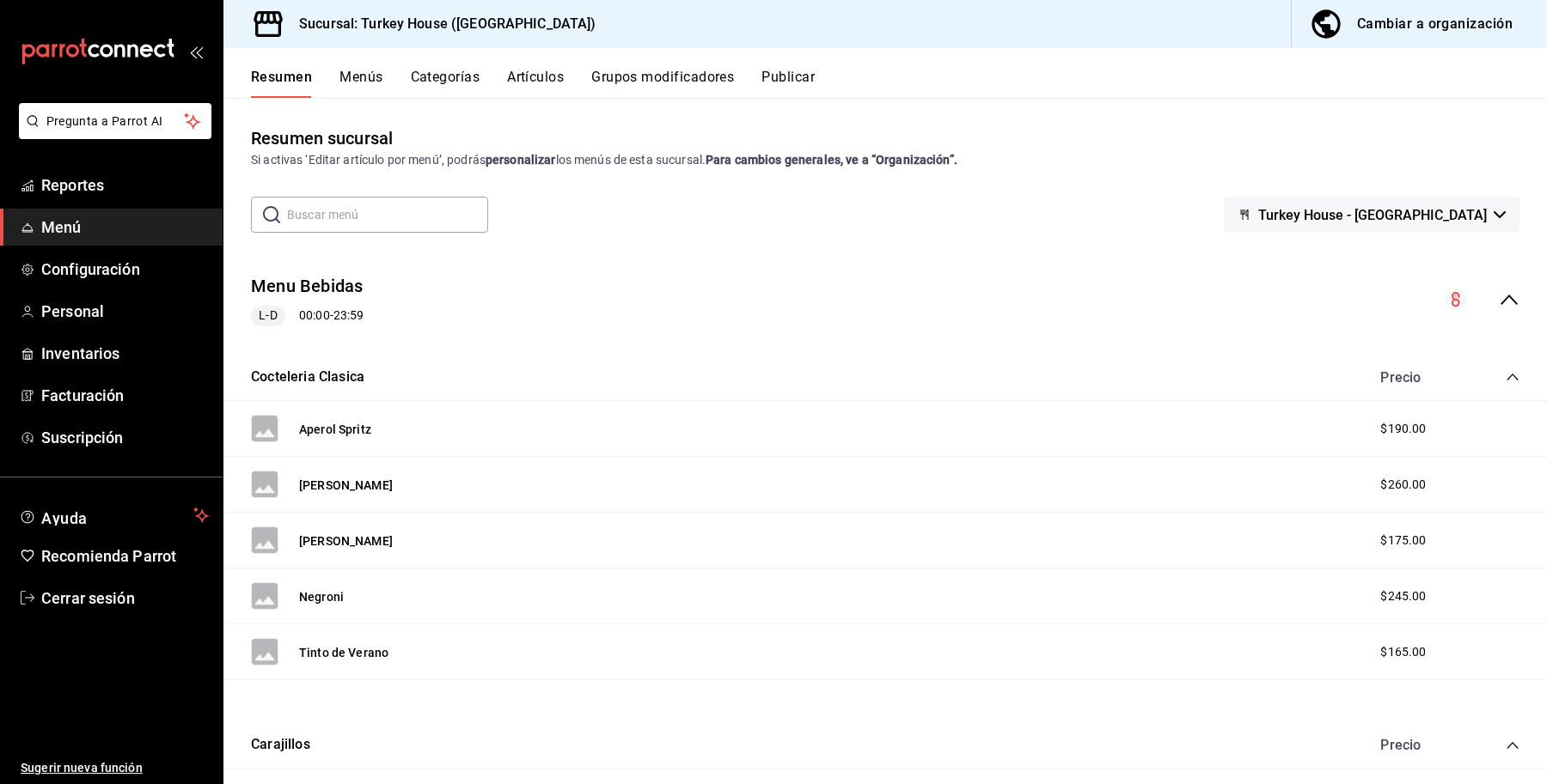
click at [1499, 298] on icon "collapse-menu-row" at bounding box center [1509, 299] width 21 height 21
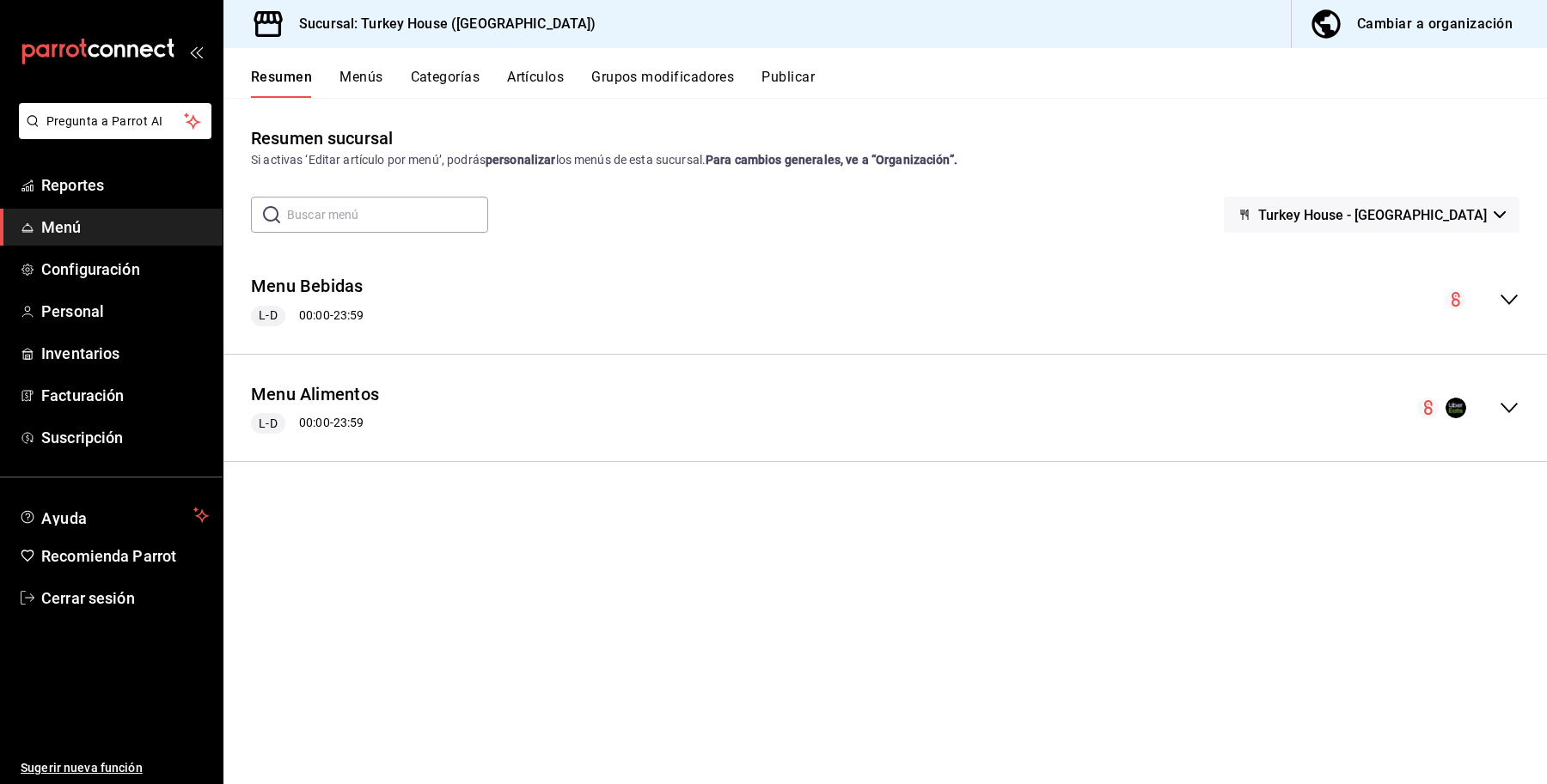
click at [1094, 544] on div "Resumen sucursal Si activas ‘Editar artículo por menú’, podrás personalizar los…" at bounding box center [885, 454] width 1323 height 658
click at [378, 68] on button "Menús" at bounding box center [361, 83] width 43 height 29
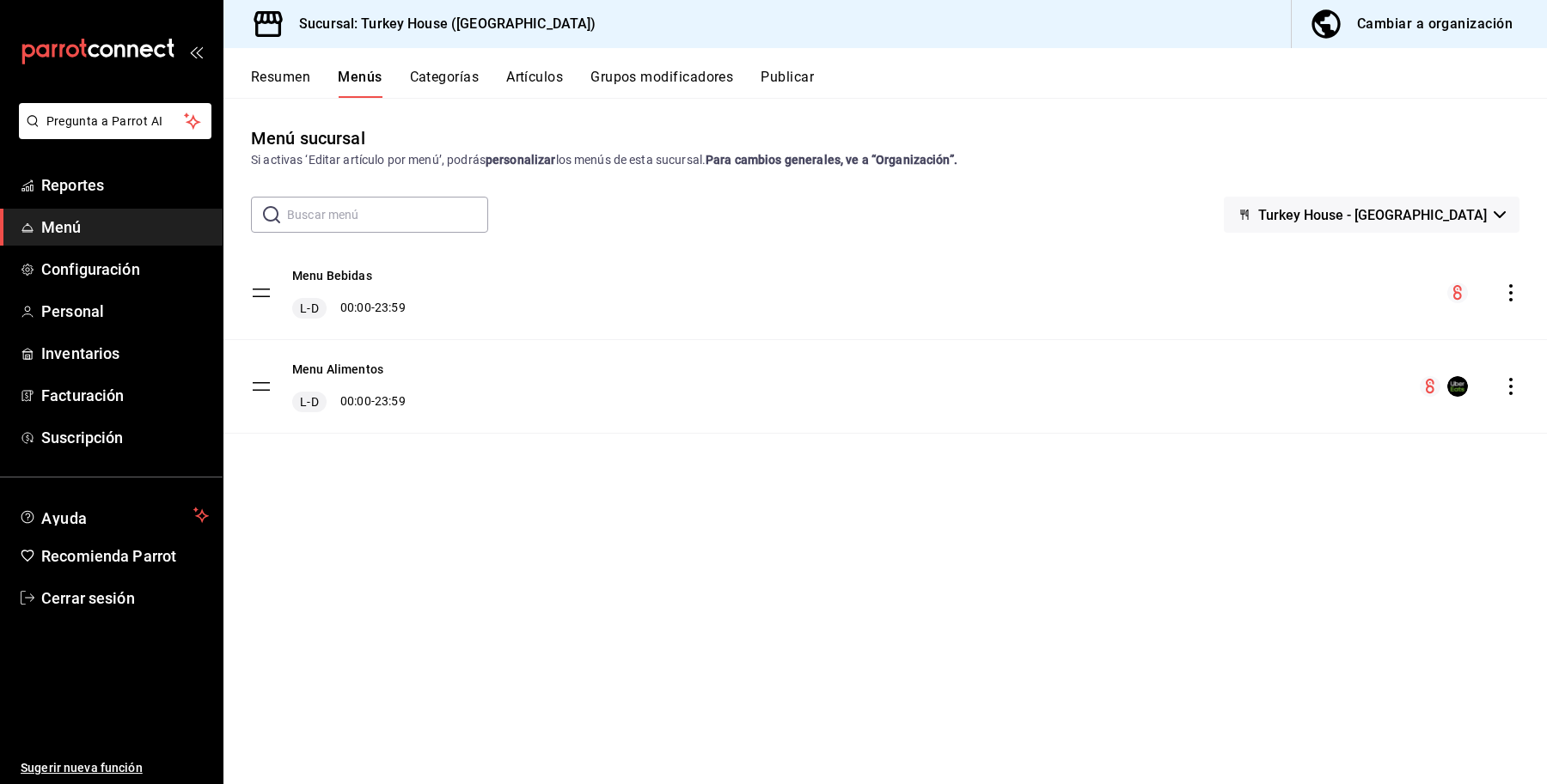
click at [1519, 298] on icon "actions" at bounding box center [1510, 293] width 17 height 17
click at [1405, 372] on span "Eliminar menú y contenido relacionado" at bounding box center [1375, 367] width 210 height 14
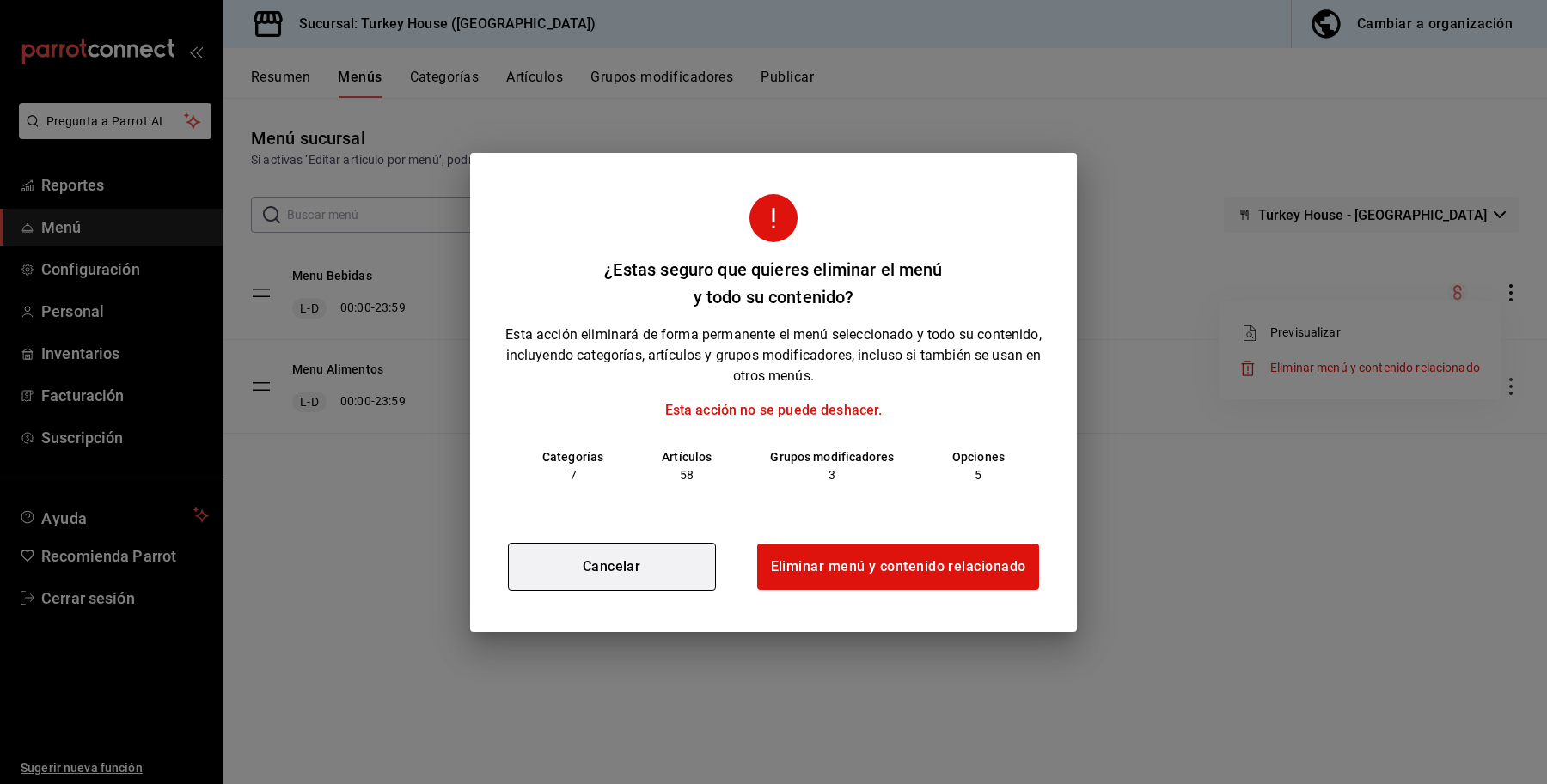
click at [567, 562] on button "Cancelar" at bounding box center [612, 567] width 208 height 48
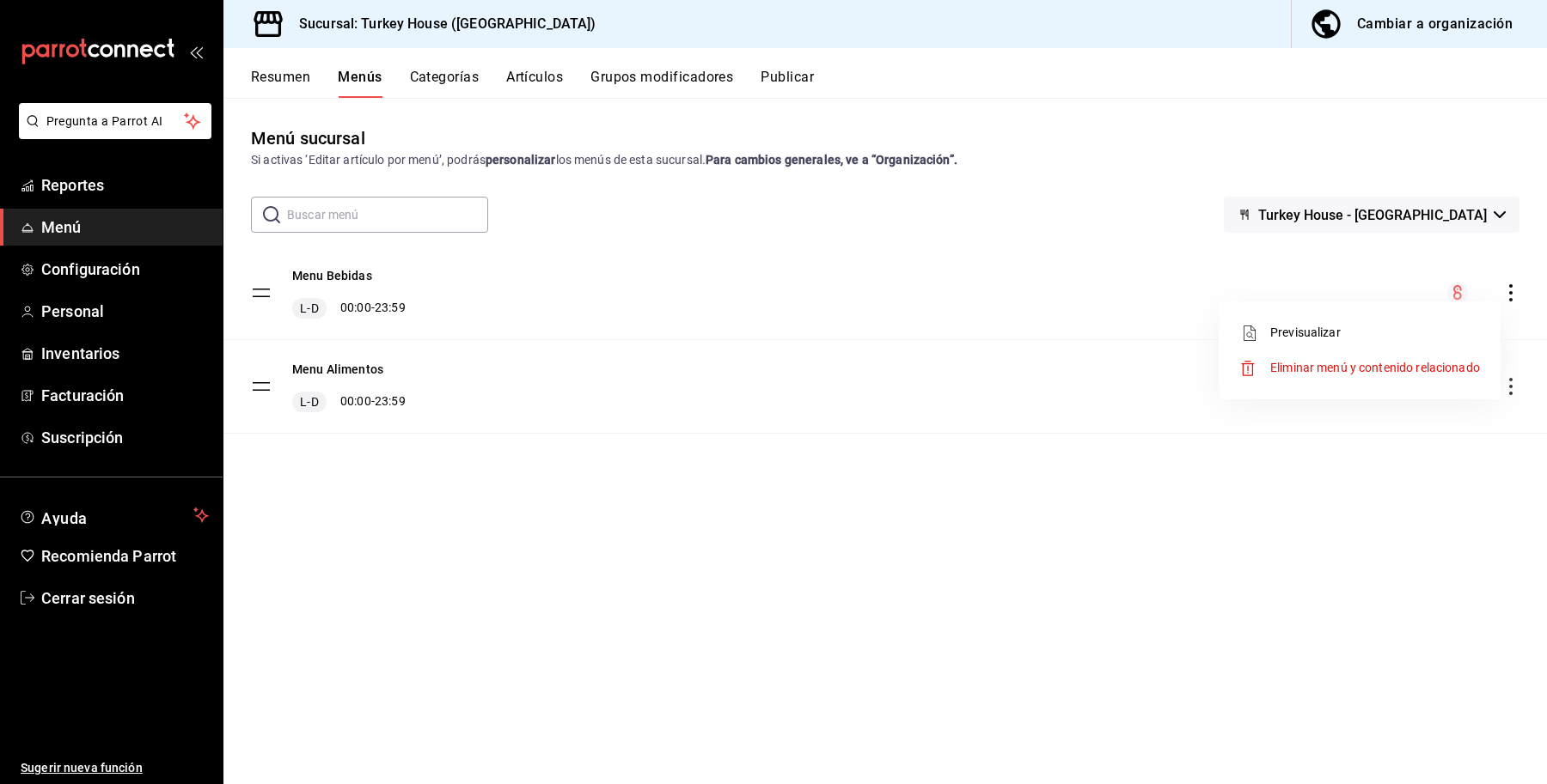
click at [535, 76] on div at bounding box center [774, 392] width 1547 height 784
click at [434, 71] on body "Pregunta a Parrot AI Reportes Menú Configuración Personal Inventarios Facturaci…" at bounding box center [774, 392] width 1547 height 784
click at [434, 71] on button "Categorías" at bounding box center [445, 83] width 69 height 29
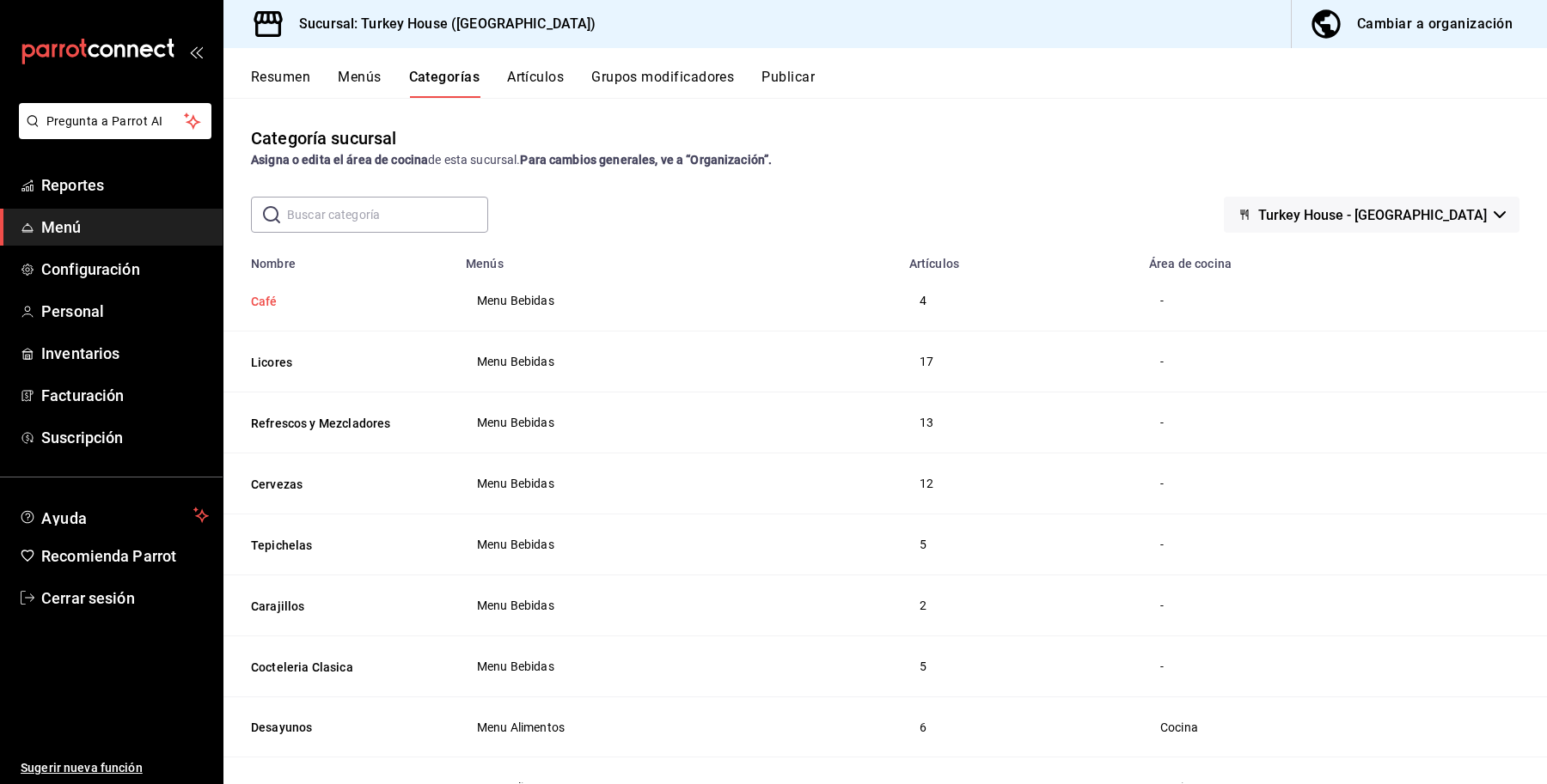
click at [260, 303] on button "Café" at bounding box center [337, 301] width 172 height 17
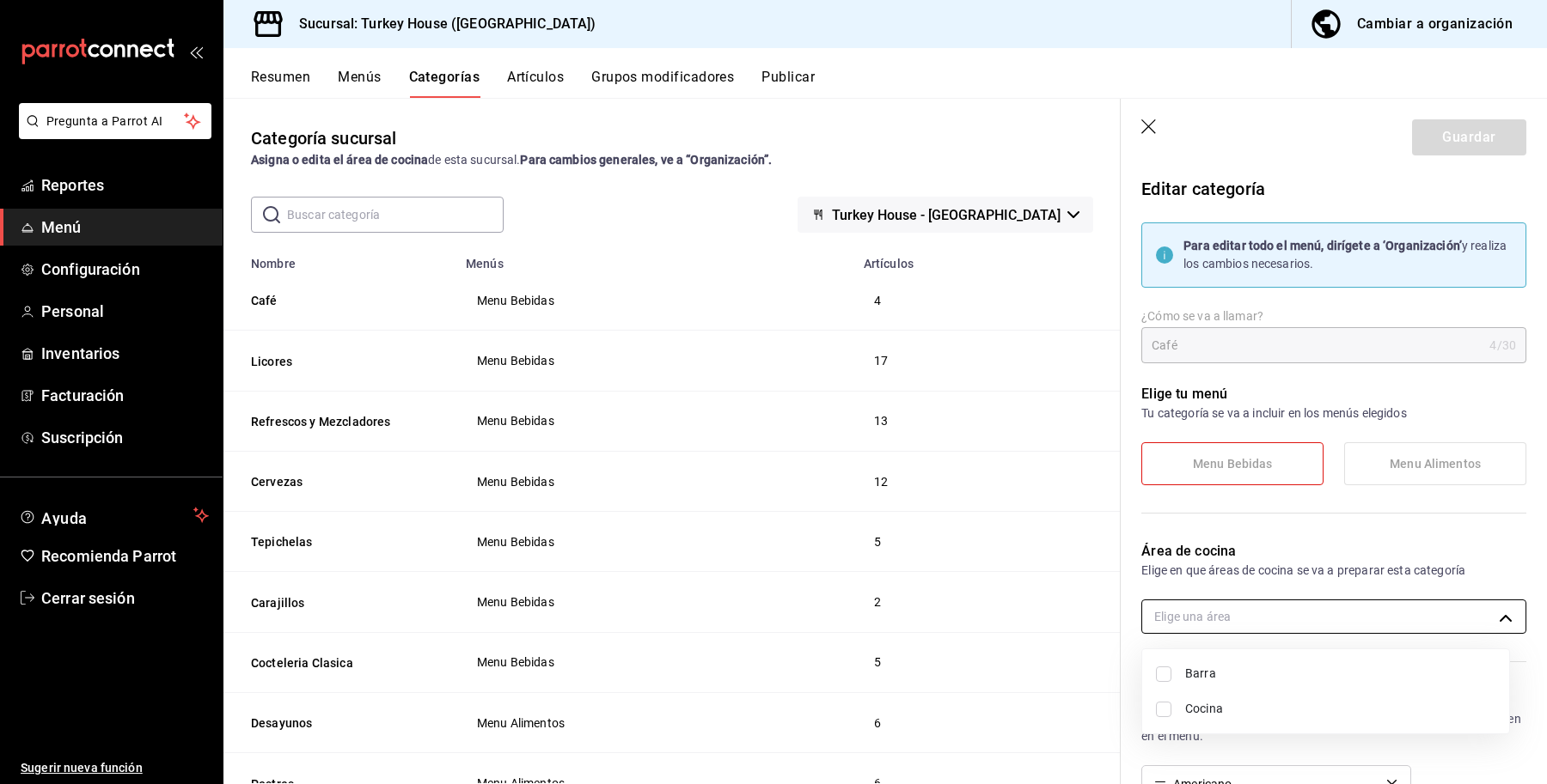
click at [1339, 612] on body "Pregunta a Parrot AI Reportes Menú Configuración Personal Inventarios Facturaci…" at bounding box center [774, 392] width 1547 height 784
click at [1142, 127] on div at bounding box center [774, 392] width 1547 height 784
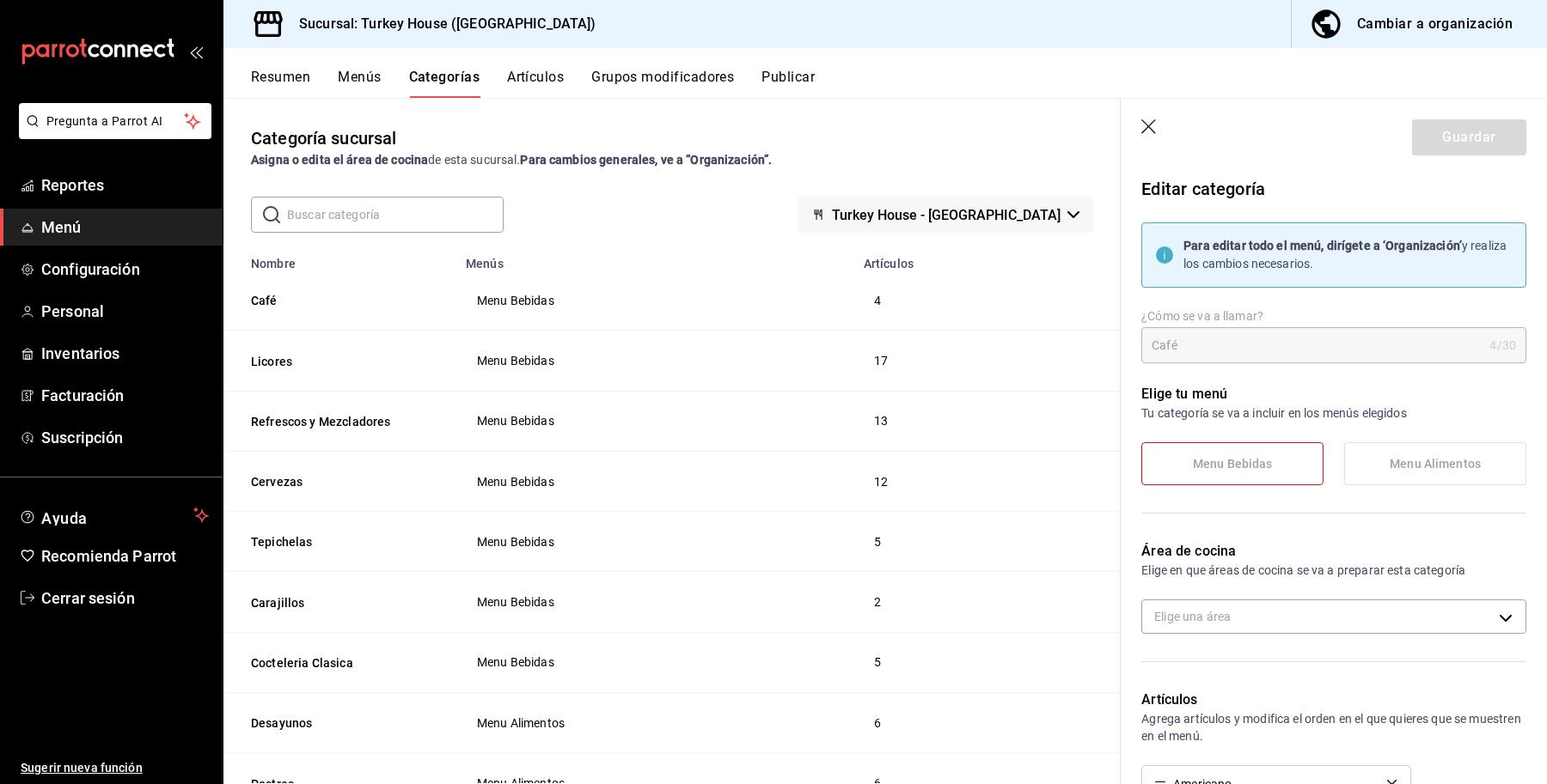
click at [1144, 127] on icon "button" at bounding box center [1150, 128] width 17 height 17
